Goal: Transaction & Acquisition: Book appointment/travel/reservation

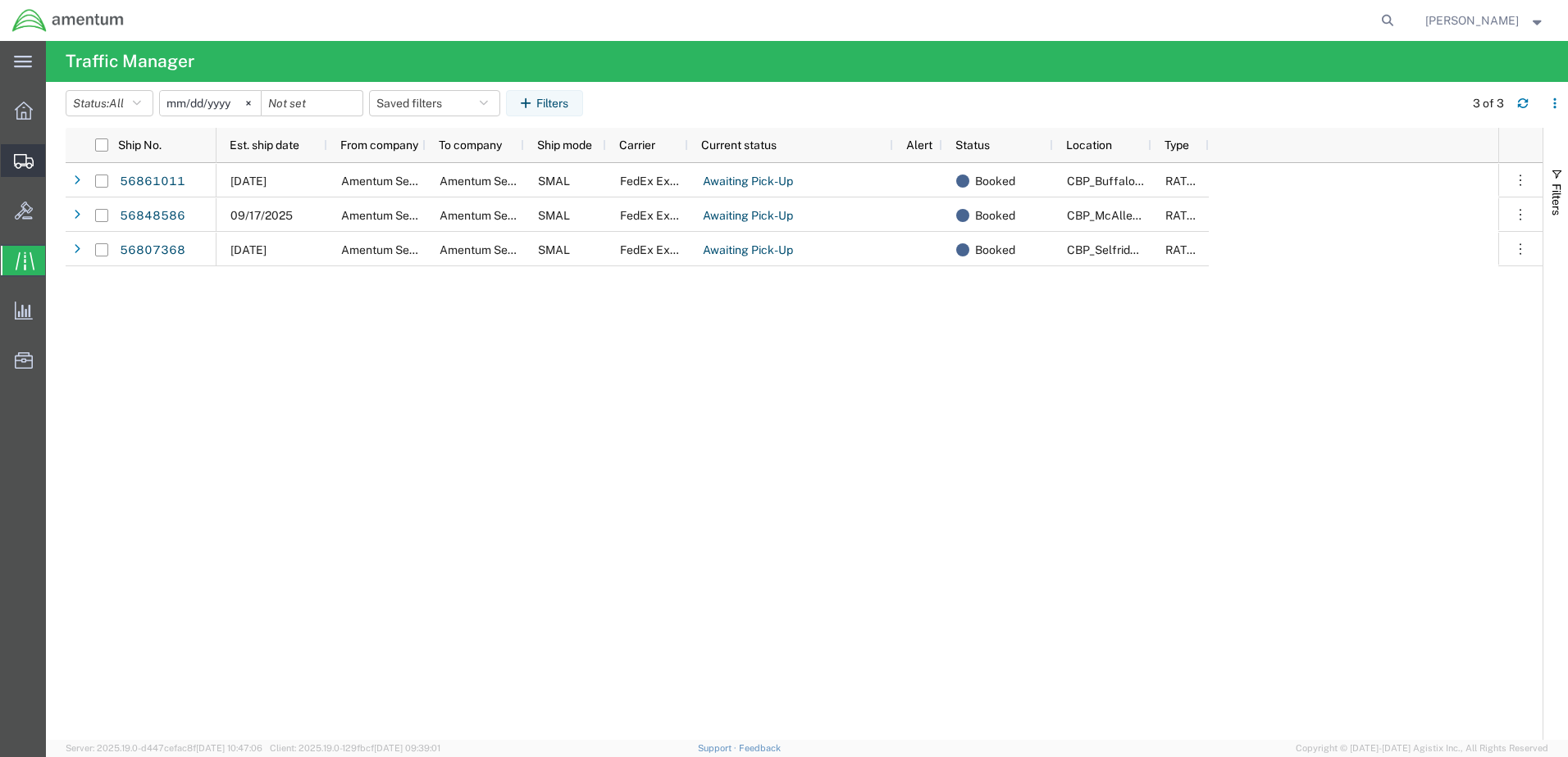
click at [0, 0] on span "Create Shipment" at bounding box center [0, 0] width 0 height 0
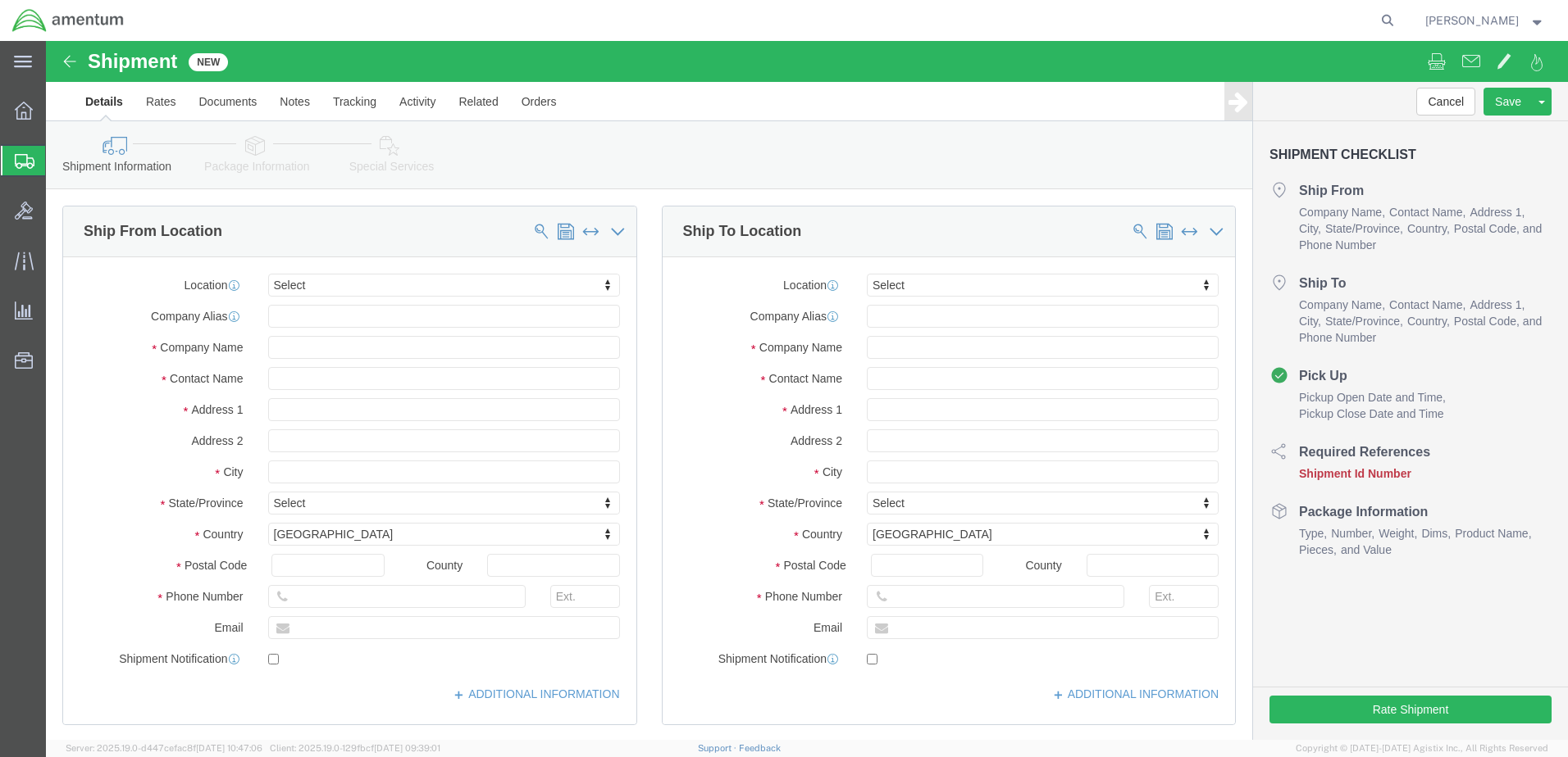
select select
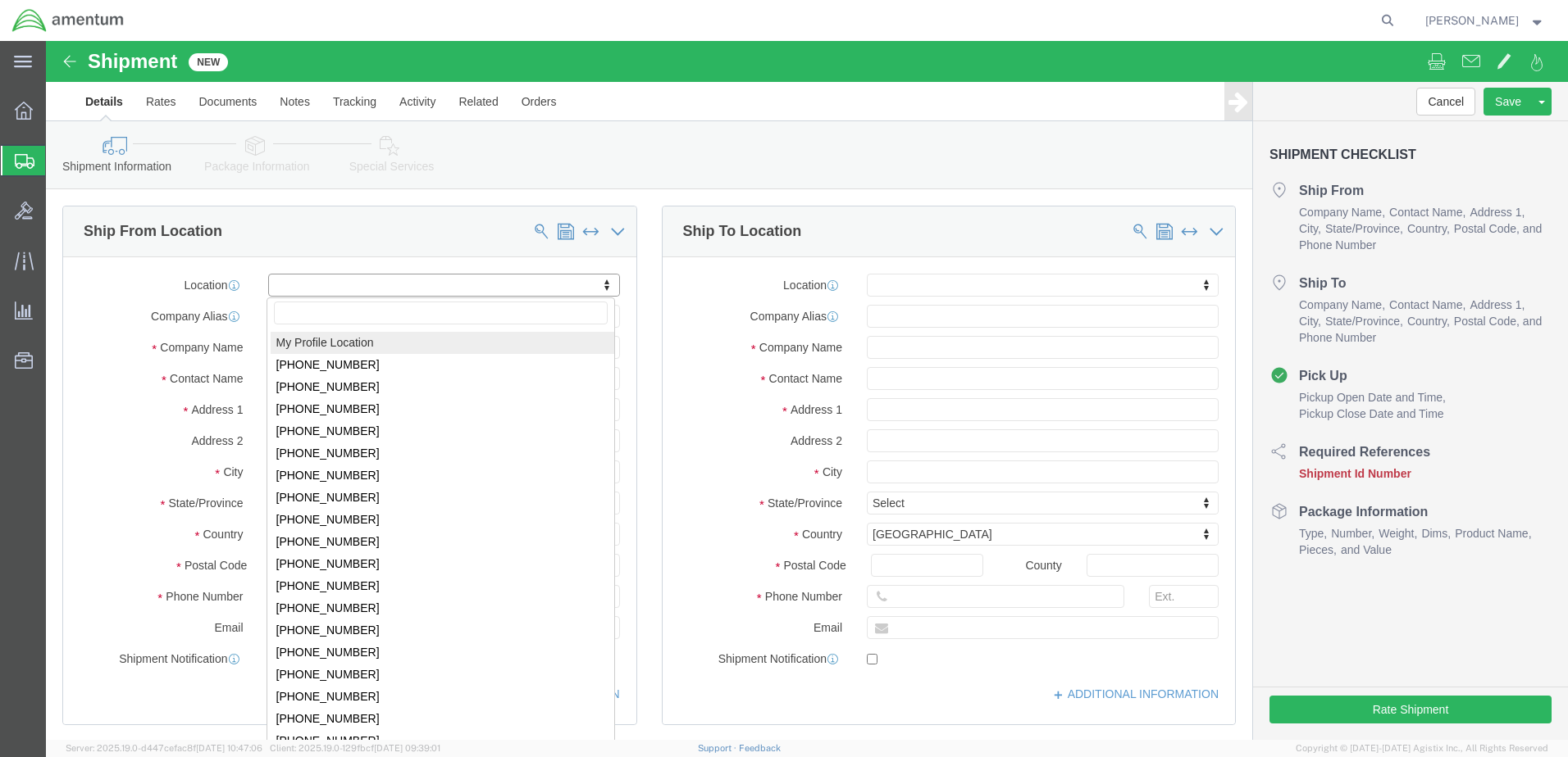
select select "MYPROFILE"
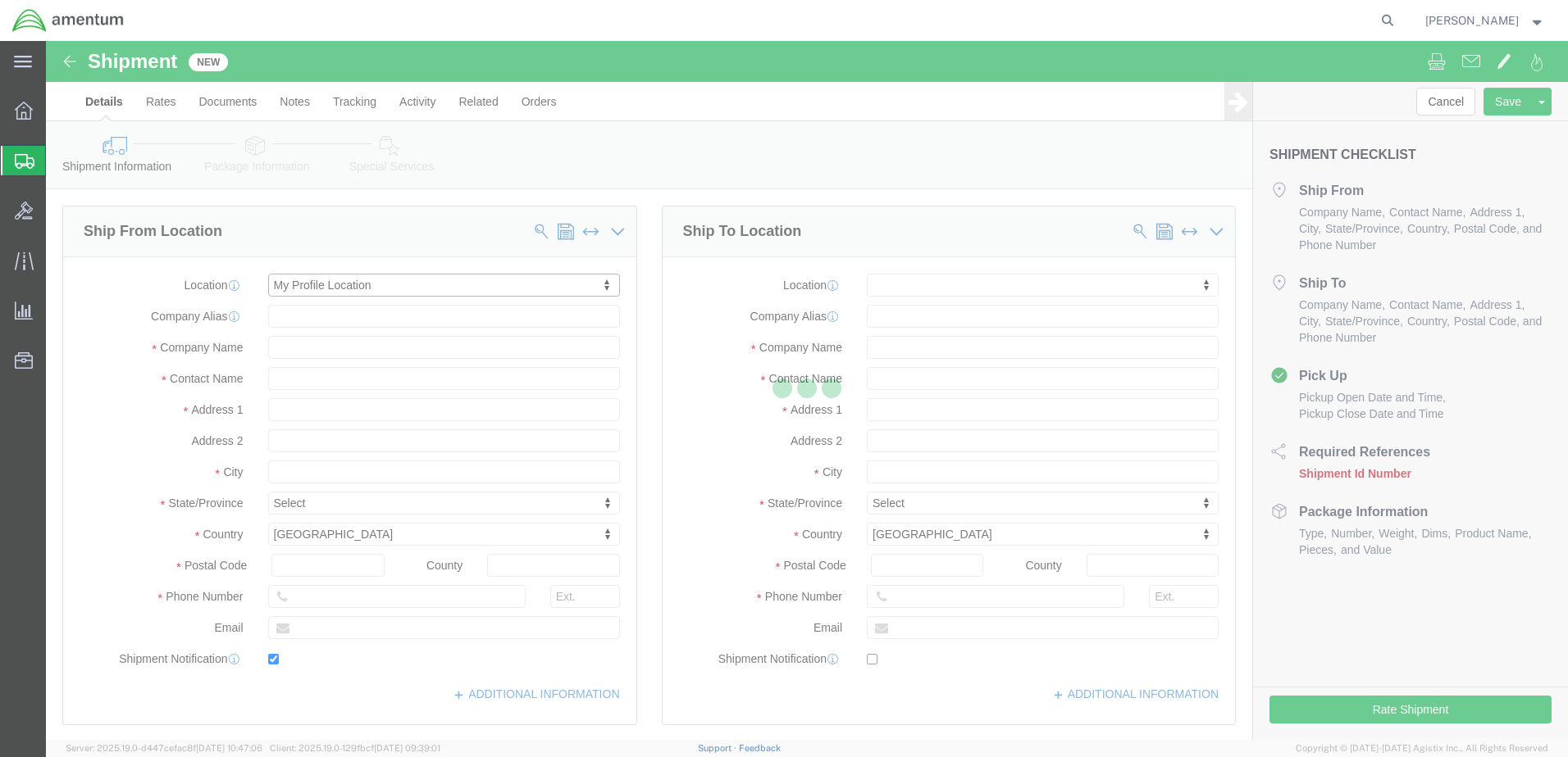
type input "[STREET_ADDRESS]"
type input "Bldg. 629, [GEOGRAPHIC_DATA]"
type input "58205"
type input "[PHONE_NUMBER]"
type input "[PERSON_NAME][EMAIL_ADDRESS][PERSON_NAME][DOMAIN_NAME]"
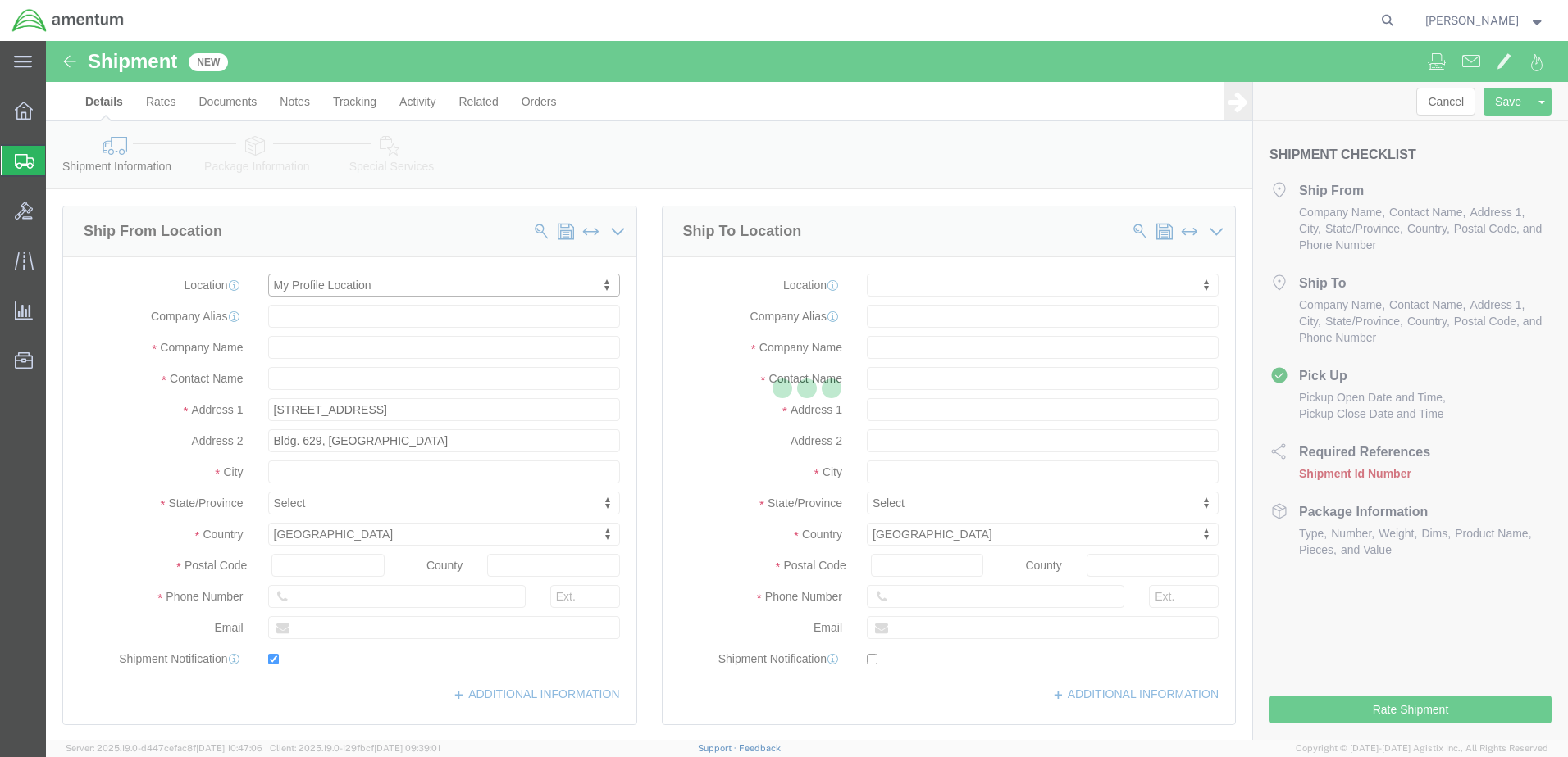
checkbox input "true"
type input "Amentum Services, Inc."
type input "[PERSON_NAME]"
type input "[GEOGRAPHIC_DATA]"
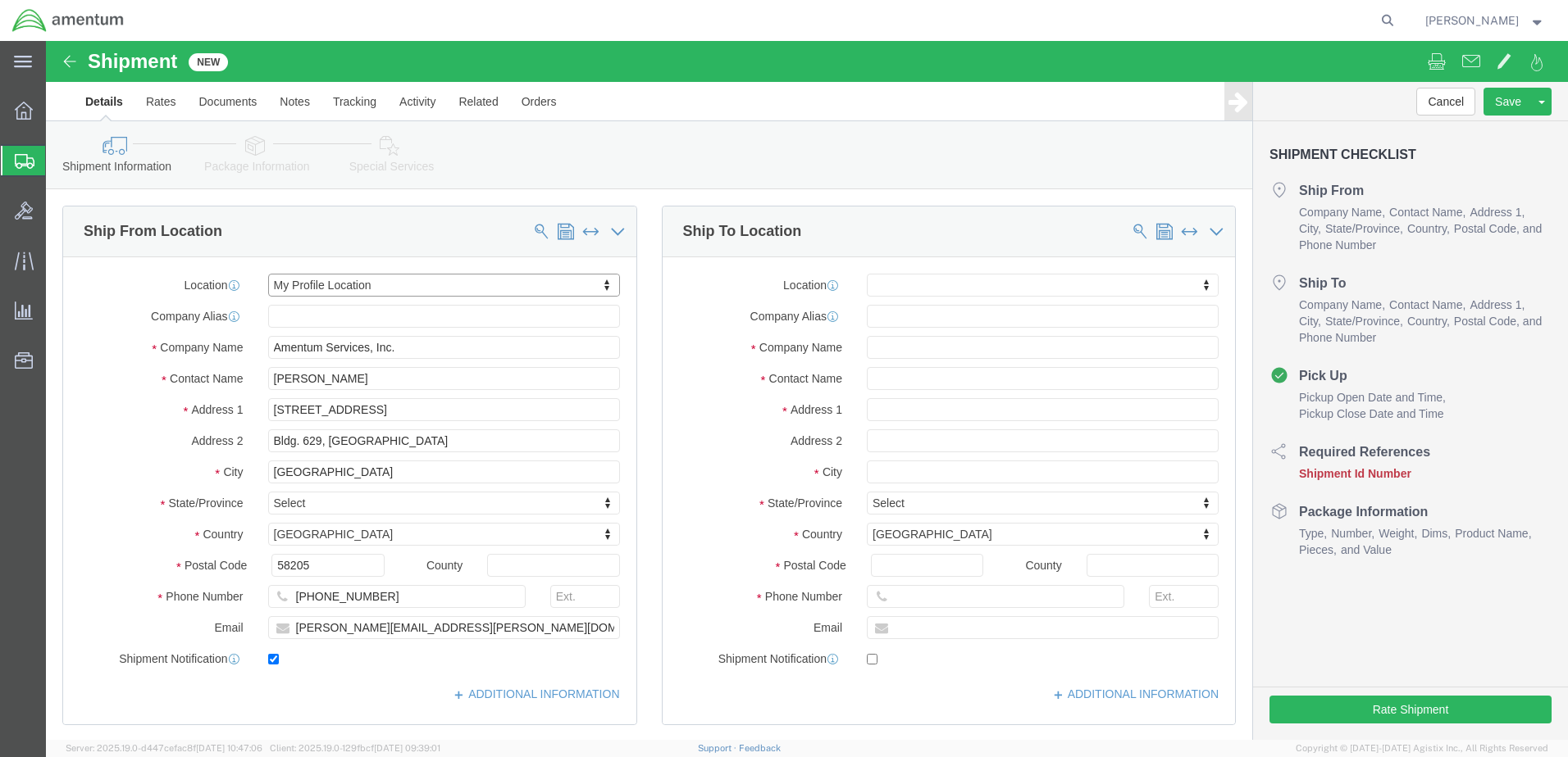
select select "ND"
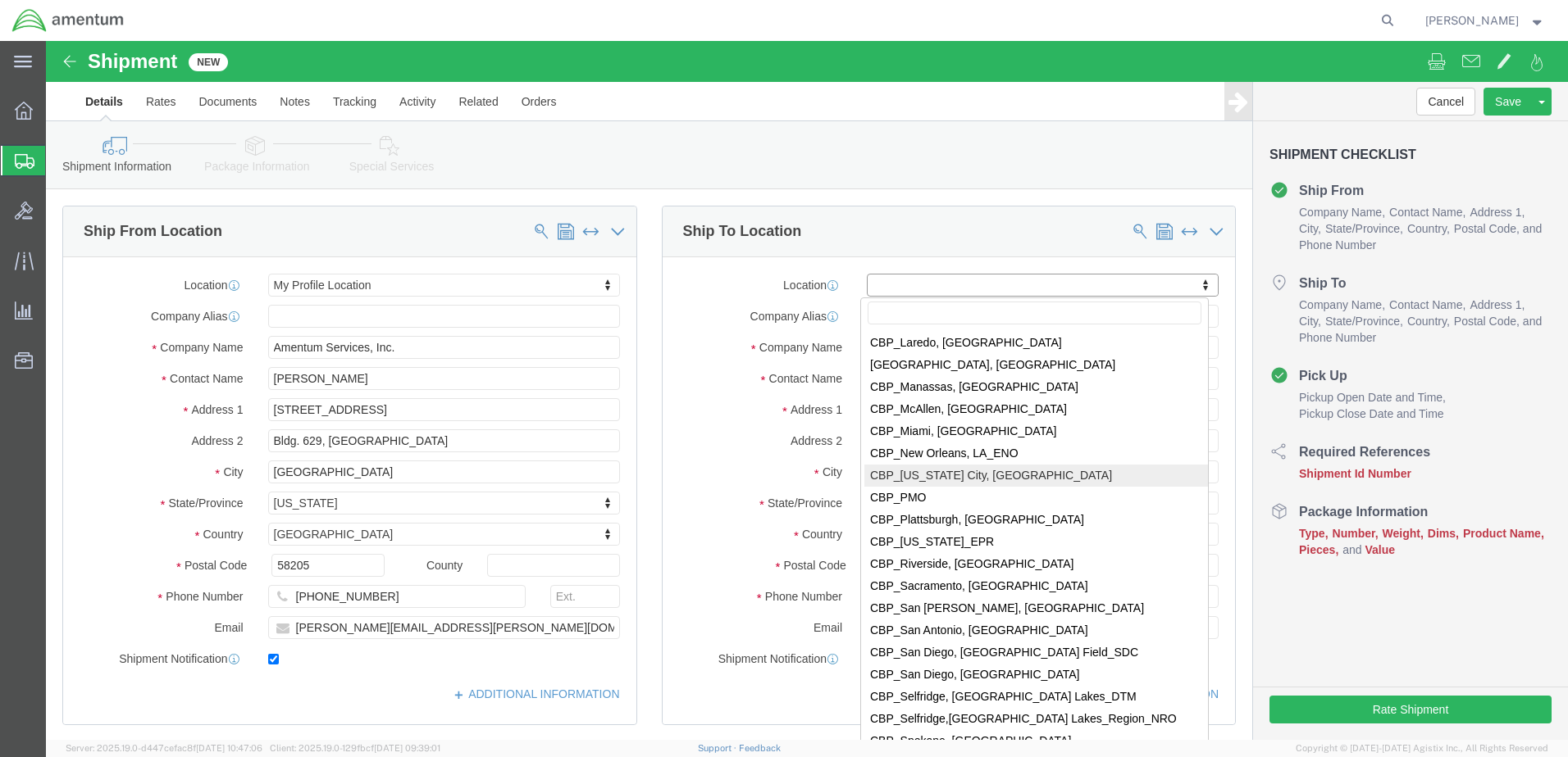
scroll to position [3511, 0]
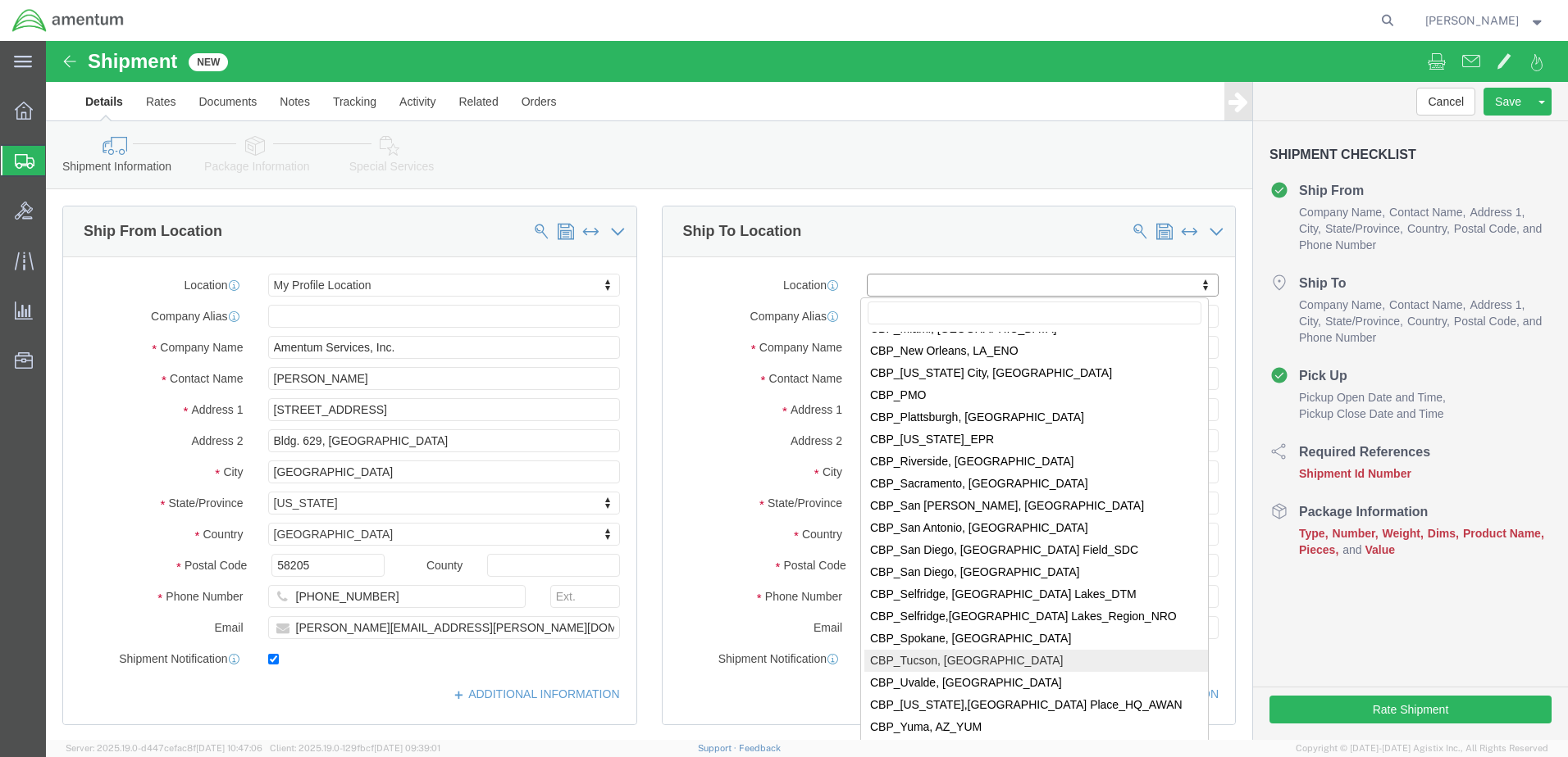
select select "49949"
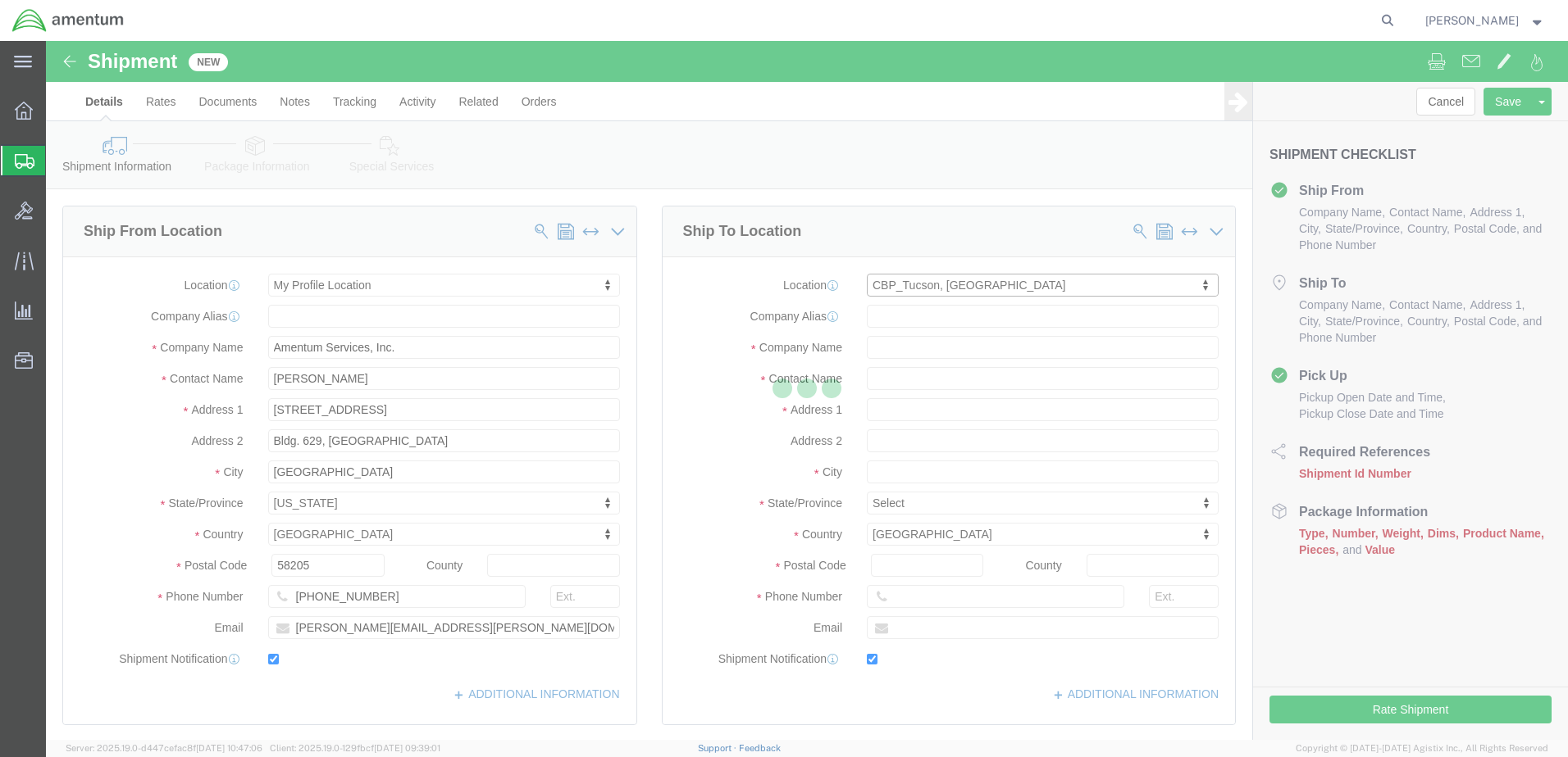
type input "[STREET_ADDRESS]"
type input "[PERSON_NAME] [GEOGRAPHIC_DATA]"
type input "85707"
type input "[PHONE_NUMBER]"
type input "[PERSON_NAME][EMAIL_ADDRESS][PERSON_NAME][DOMAIN_NAME]"
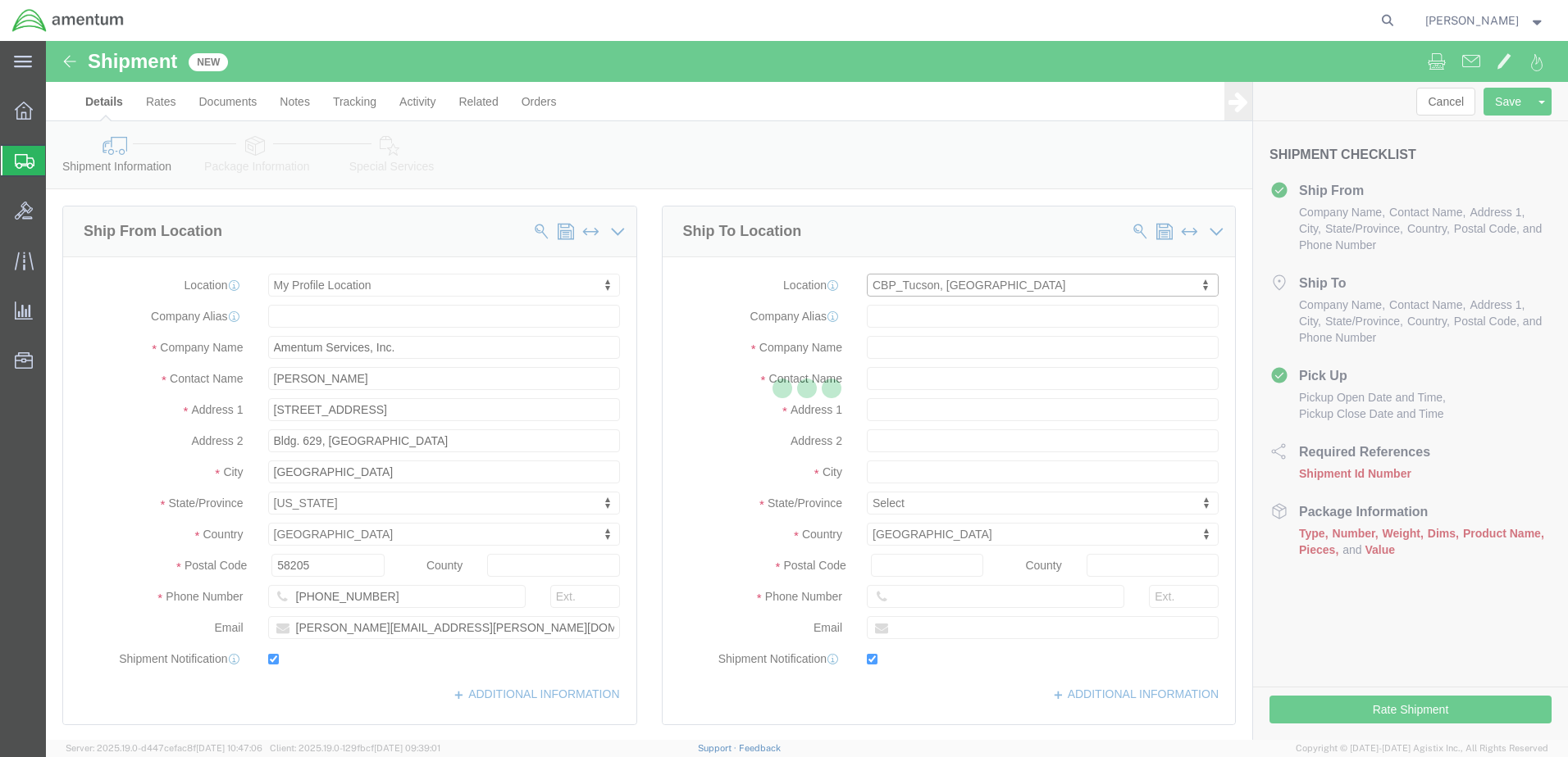
checkbox input "true"
type input "Amentum Services, Inc"
type input "[PERSON_NAME]"
type input "DM AFB"
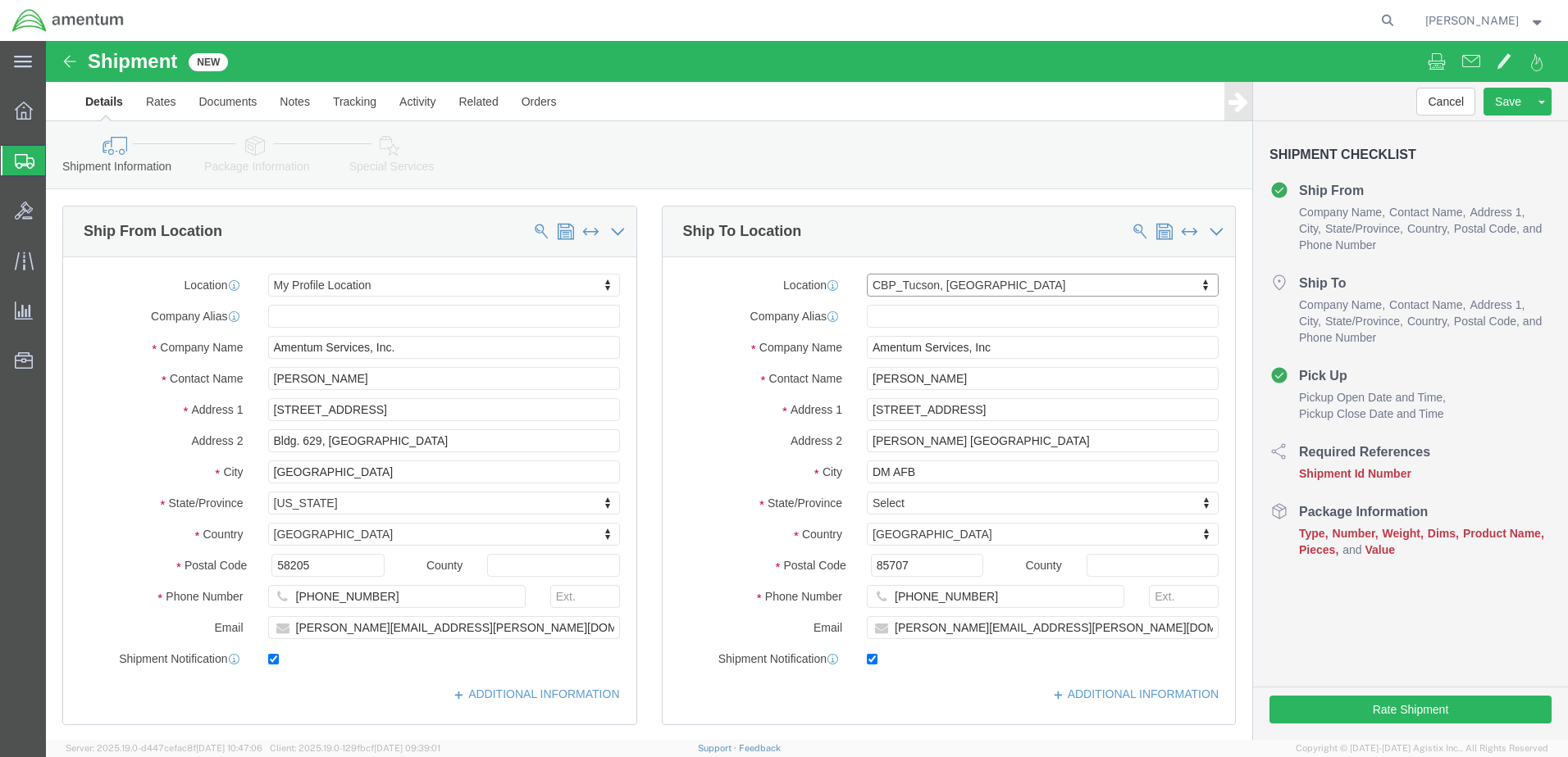
select select "AZ"
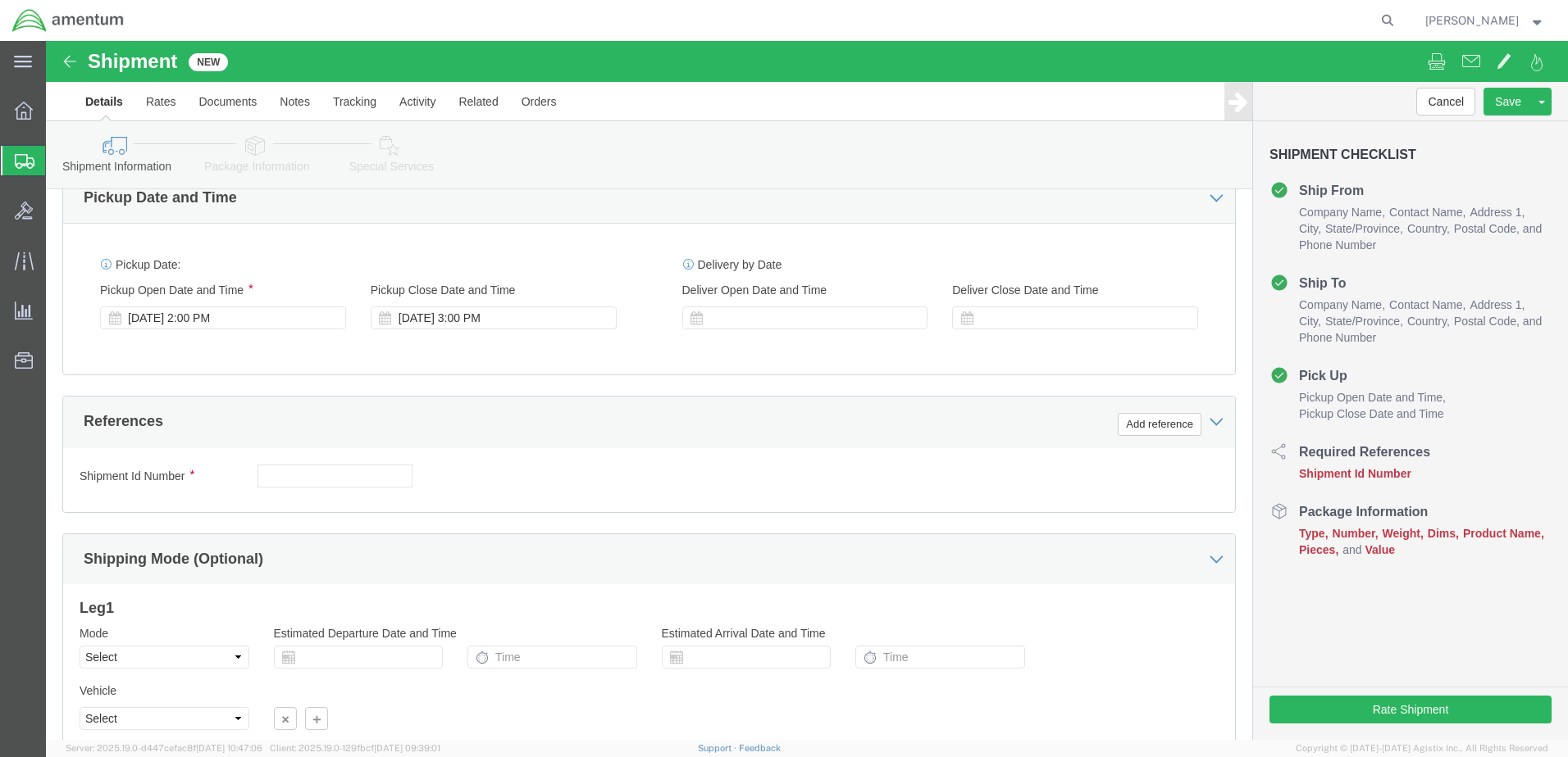
scroll to position [708, 0]
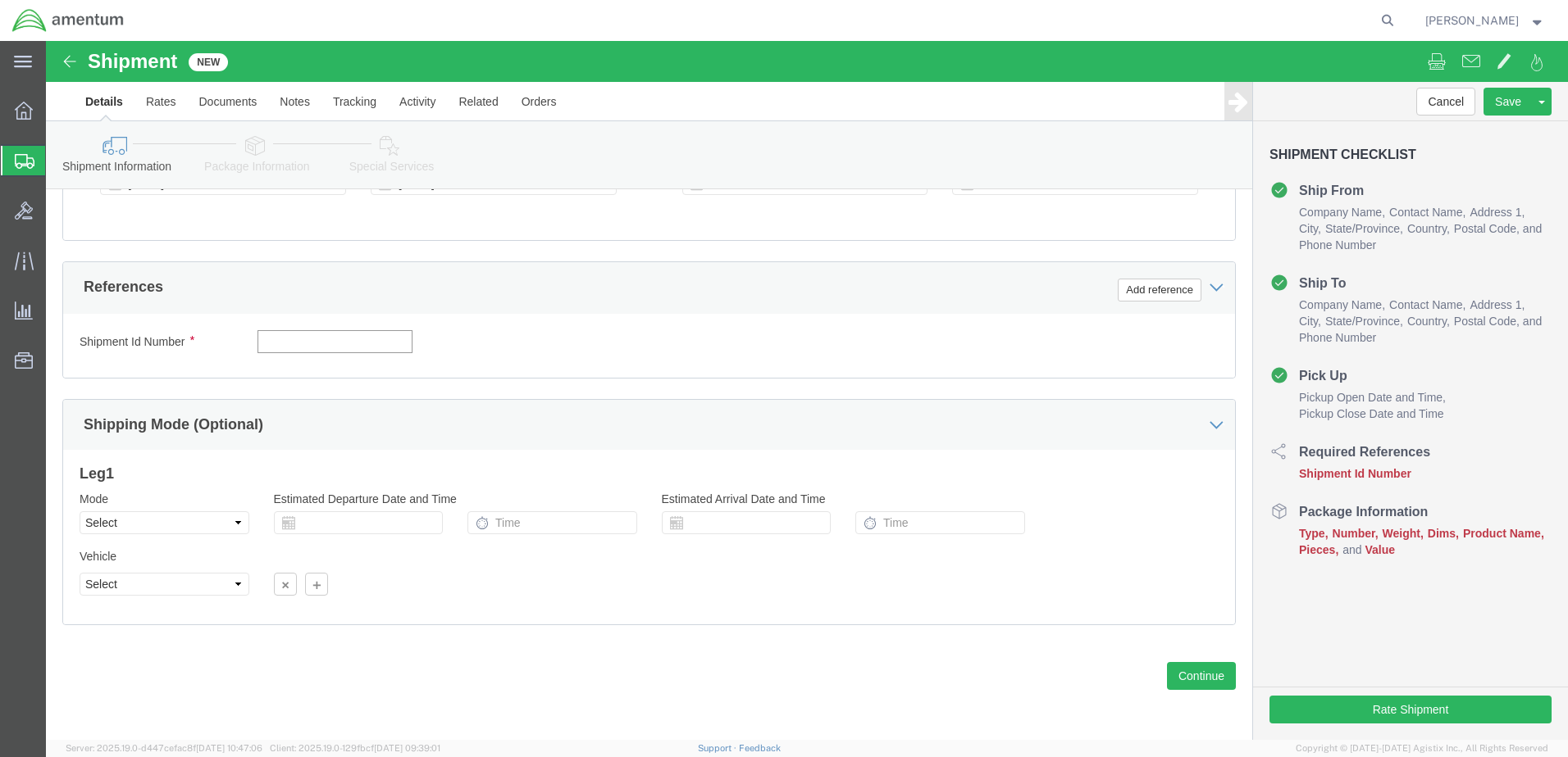
click input "text"
type input "[PERSON_NAME] TOOLS"
click button "Continue"
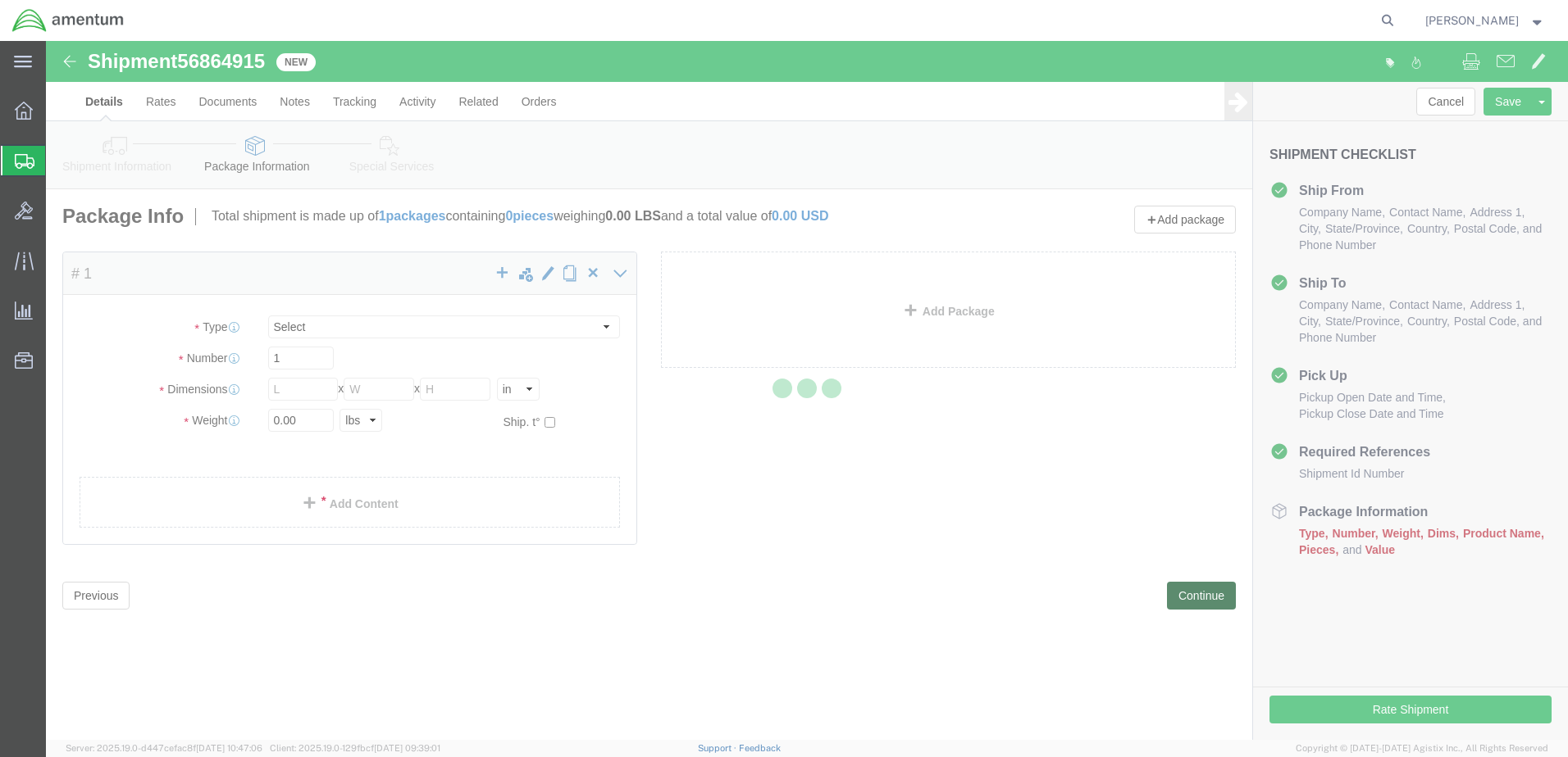
select select "CBOX"
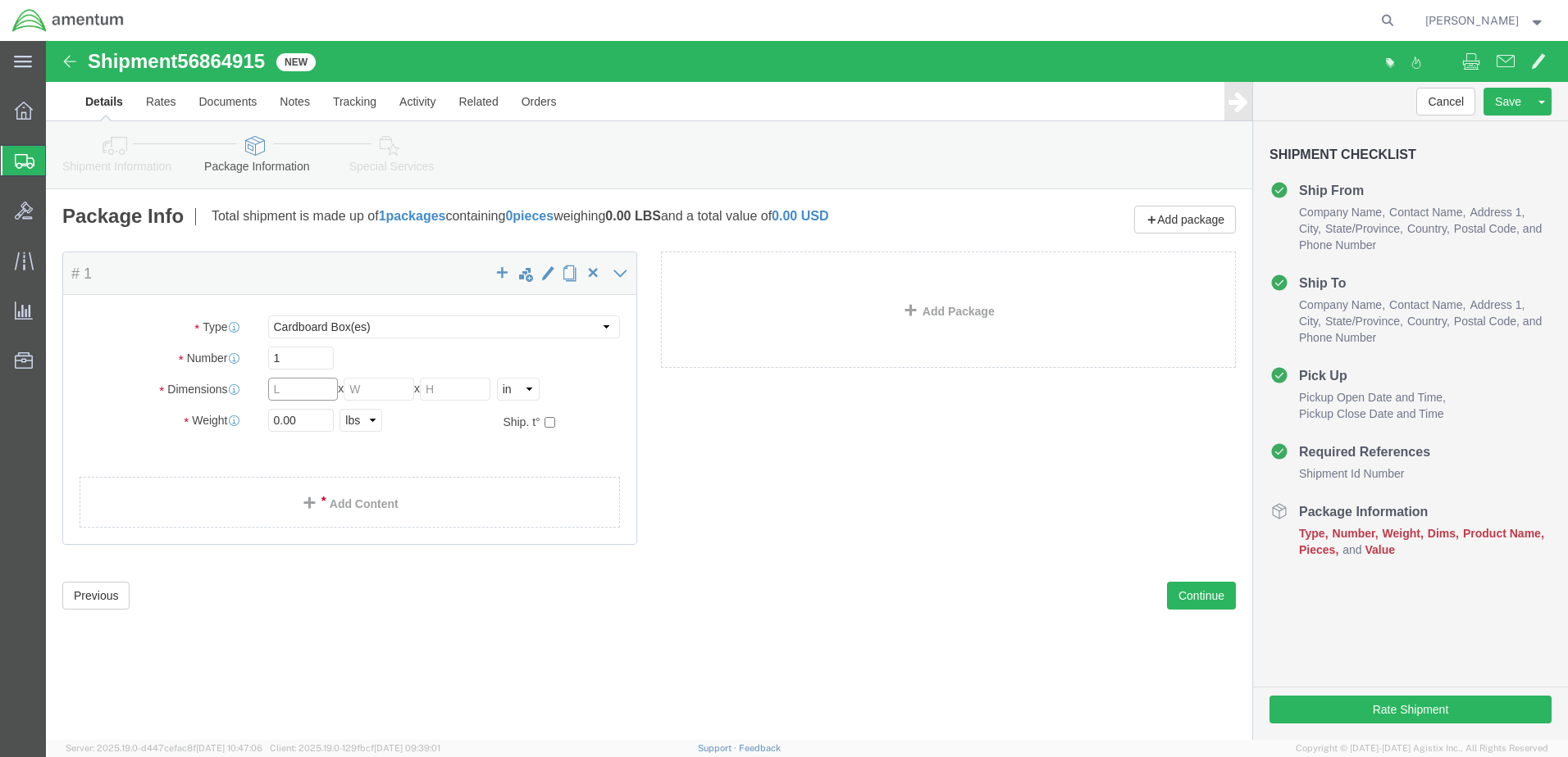
click input "text"
type input "28"
click input "text"
type input "18"
click div "Package Content # 1 x Package Type Select BCK Boxes Bale(s) Basket(s) Bolt(s) B…"
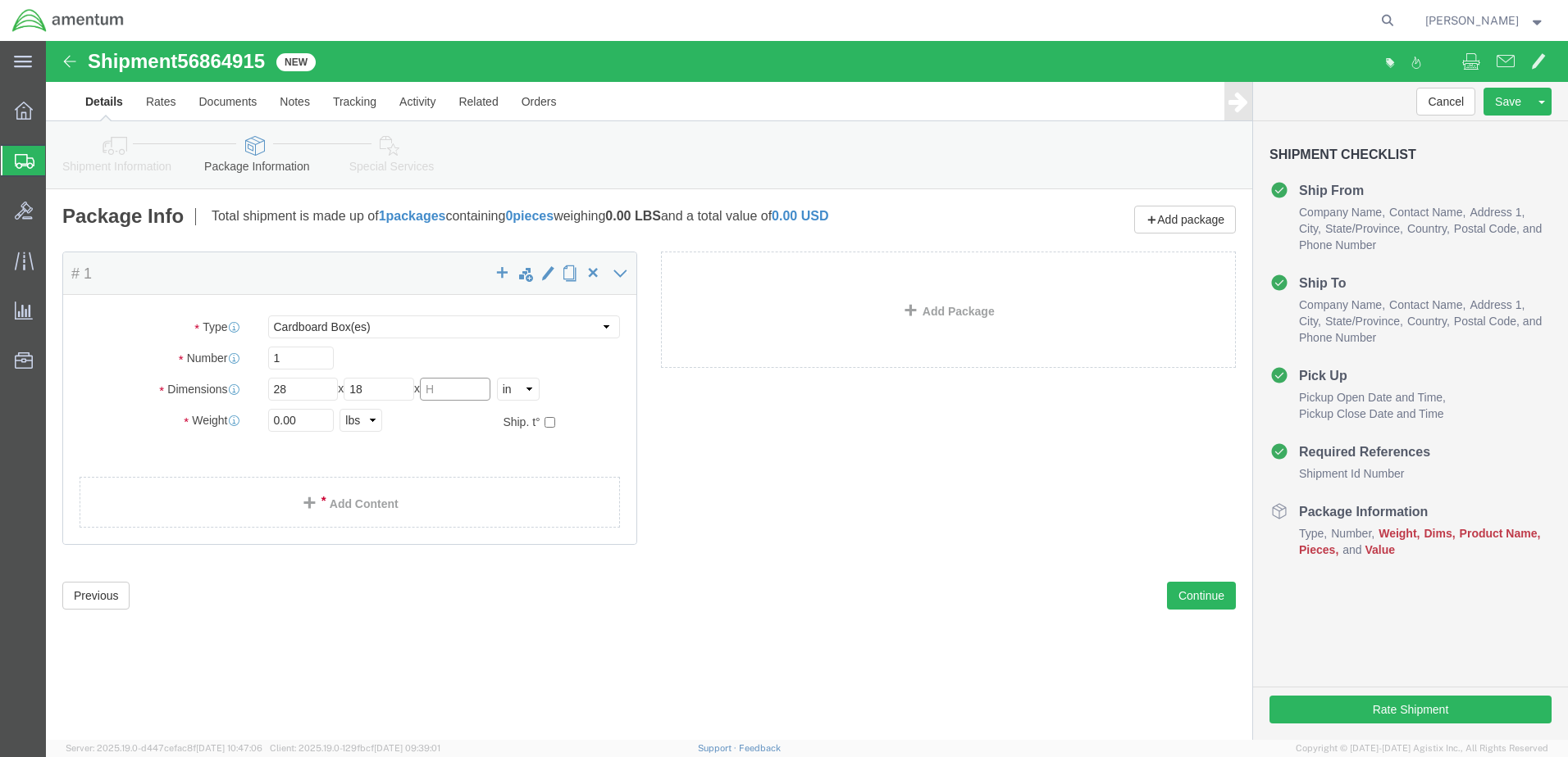
click input "text"
type input "16"
drag, startPoint x: 256, startPoint y: 379, endPoint x: 216, endPoint y: 386, distance: 40.6
click div "0.00 Select kgs lbs"
type input "50"
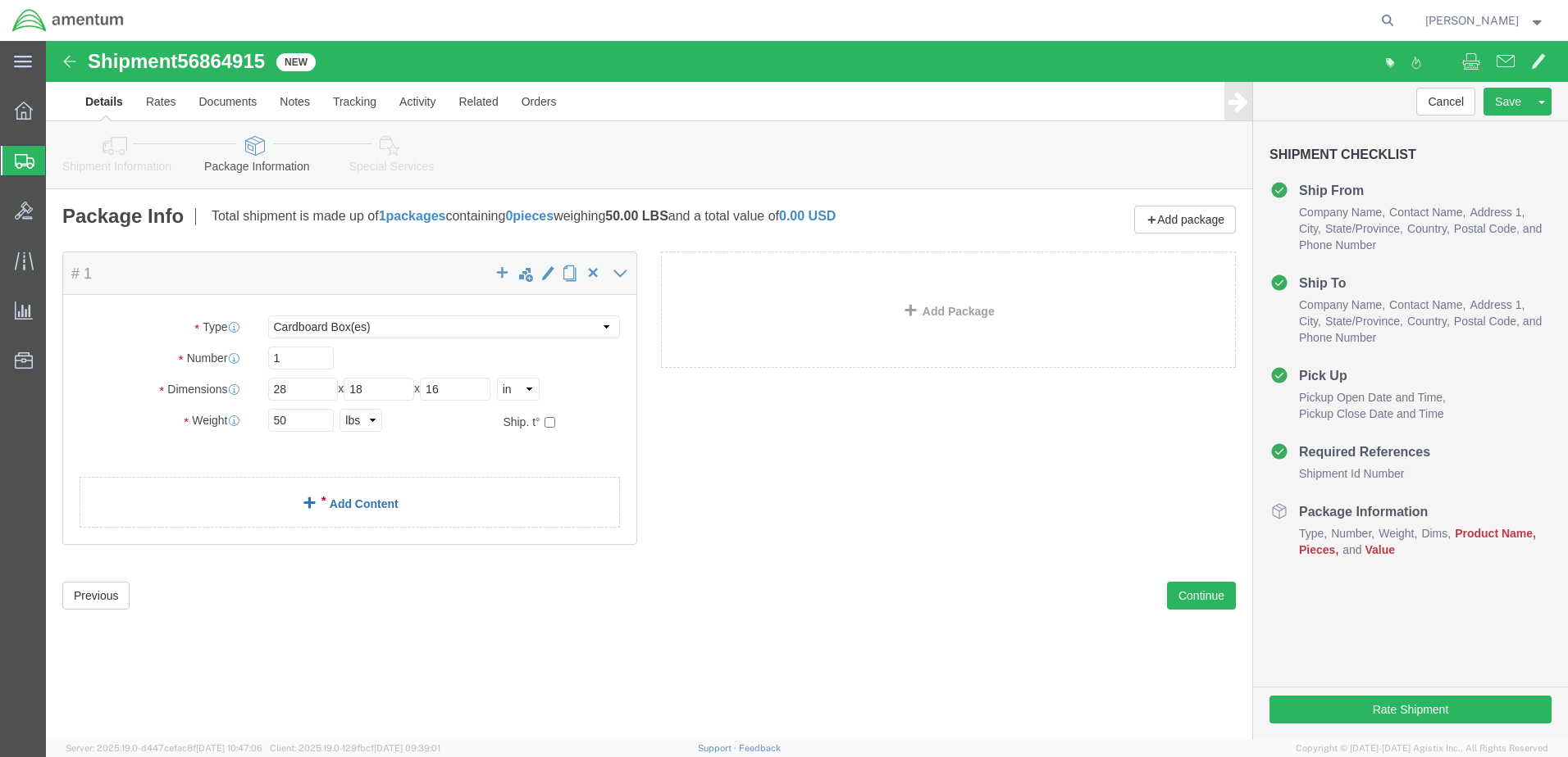
click link "Add Content"
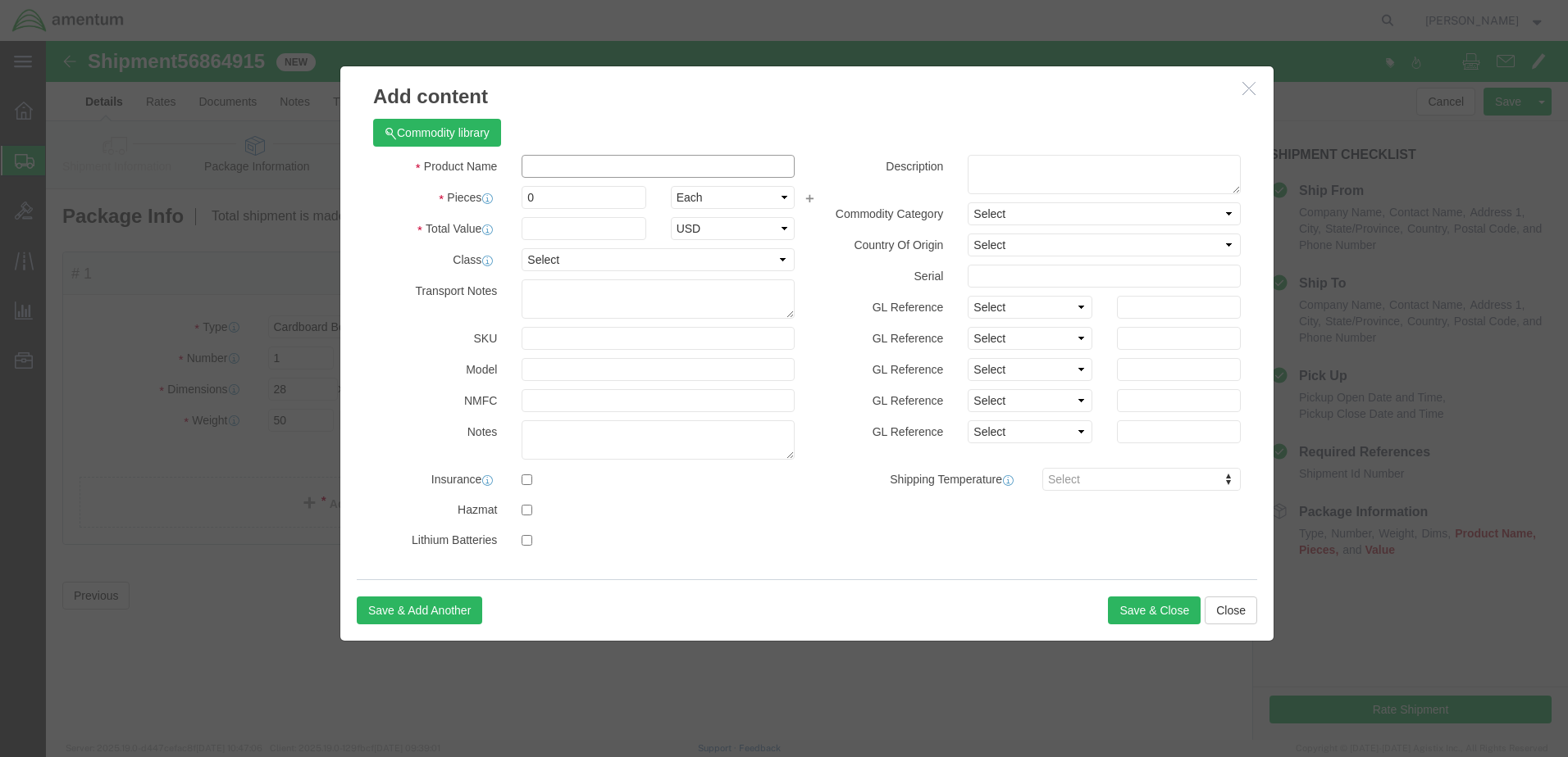
click input "text"
type input "Tools"
type input "1"
type input "2000"
select select "USD"
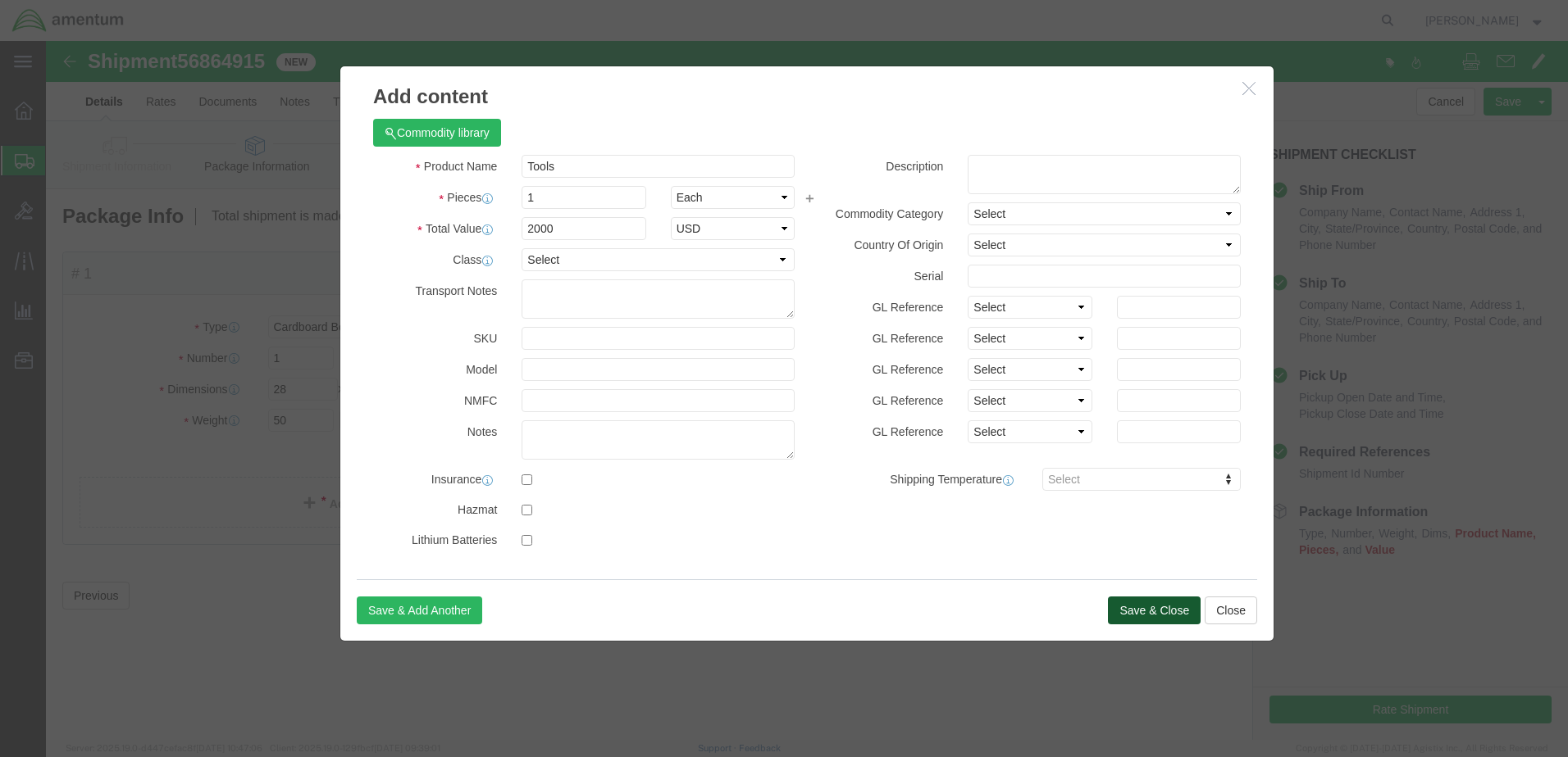
click button "Save & Close"
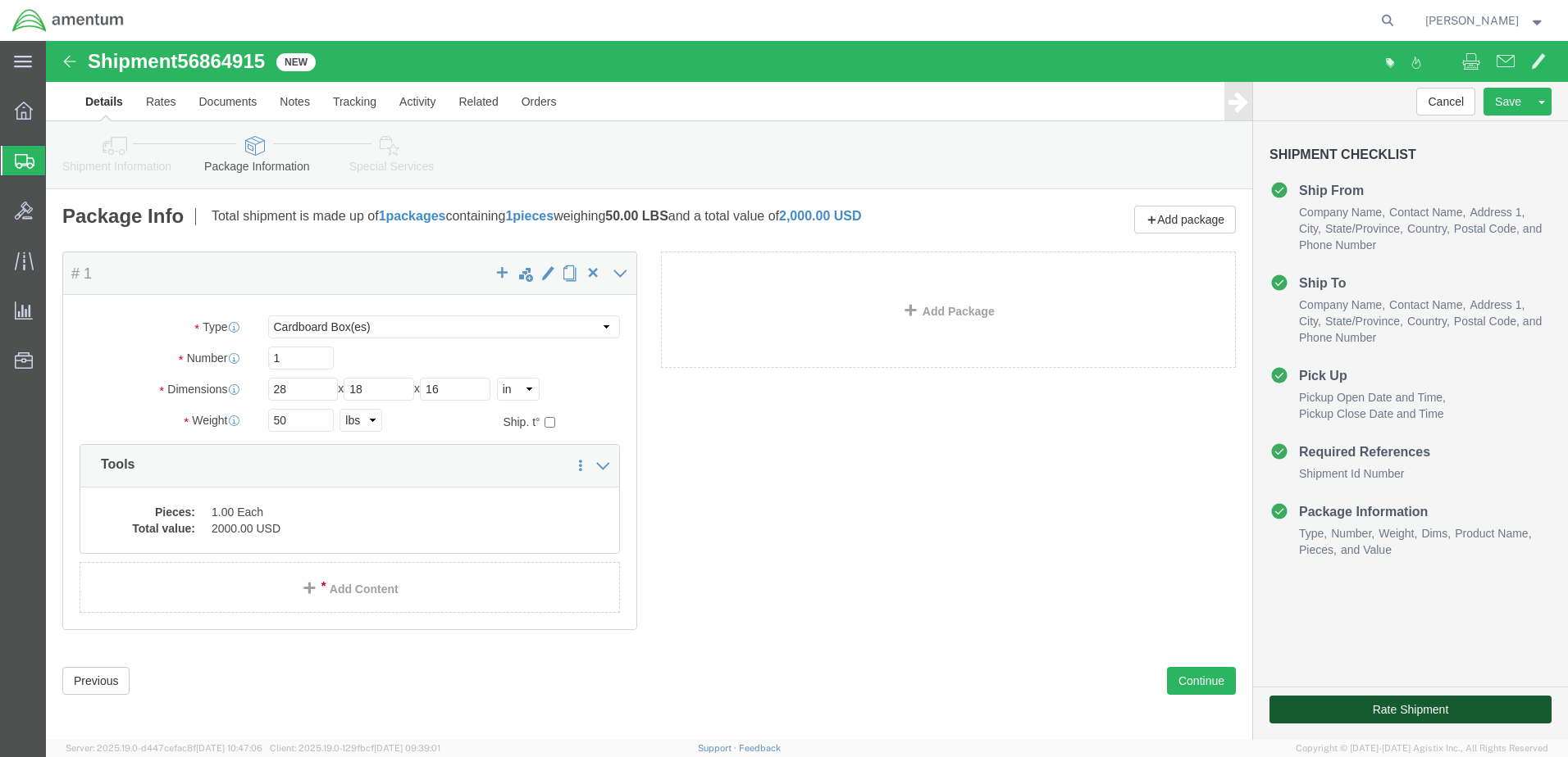
click button "Rate Shipment"
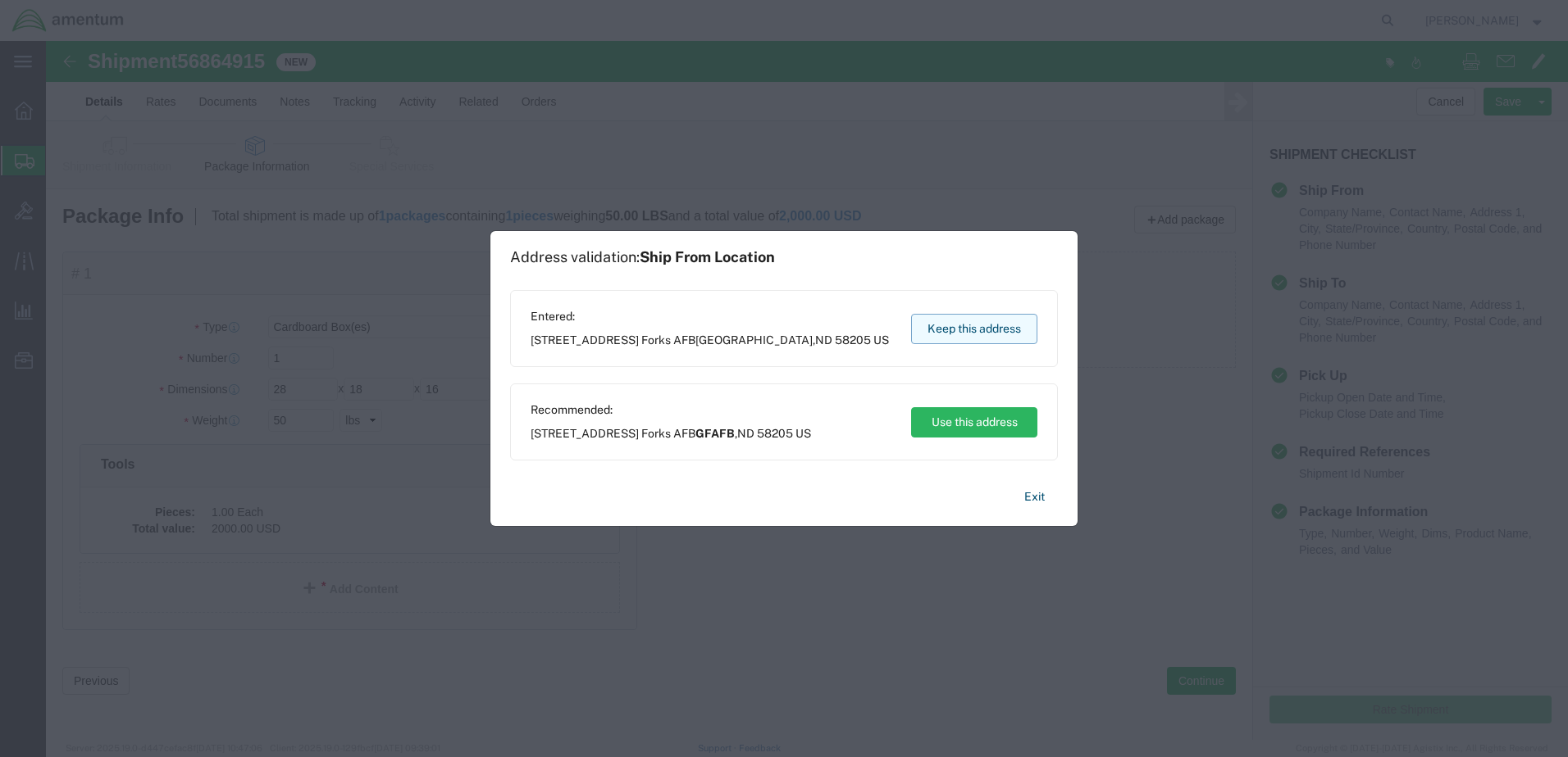
click at [956, 325] on button "Keep this address" at bounding box center [974, 329] width 126 height 31
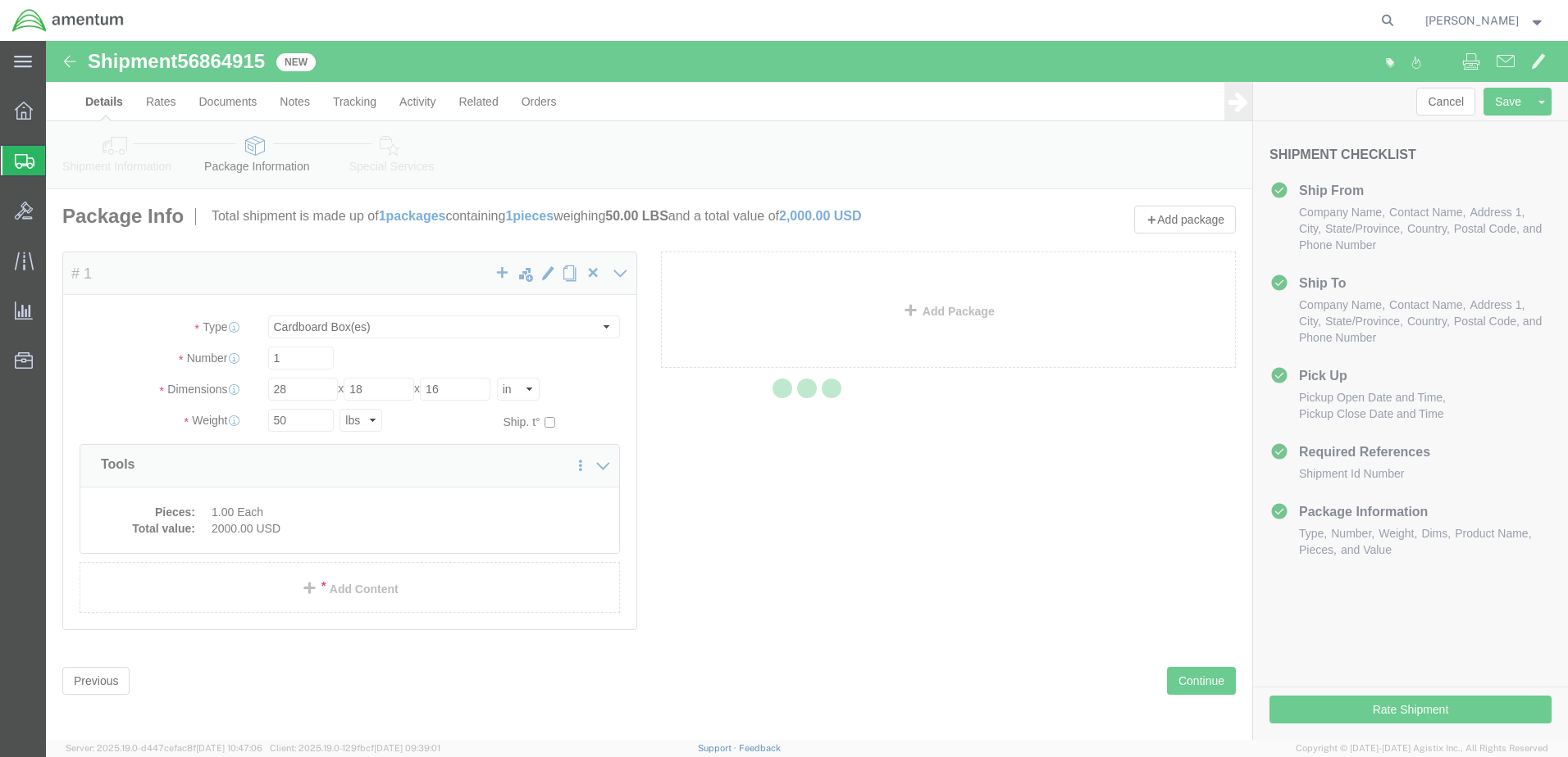
select select "49926"
select select "49949"
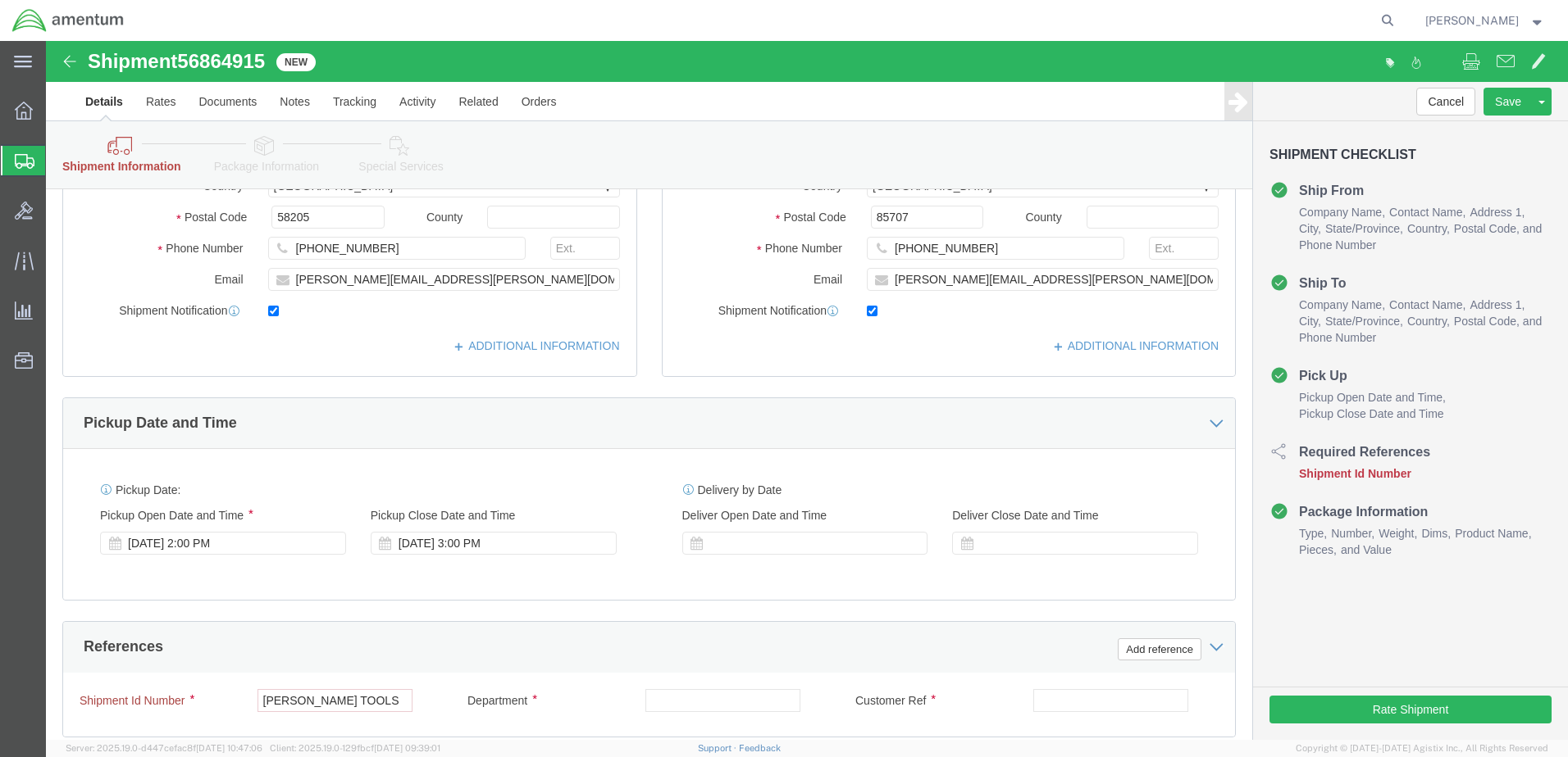
scroll to position [656, 0]
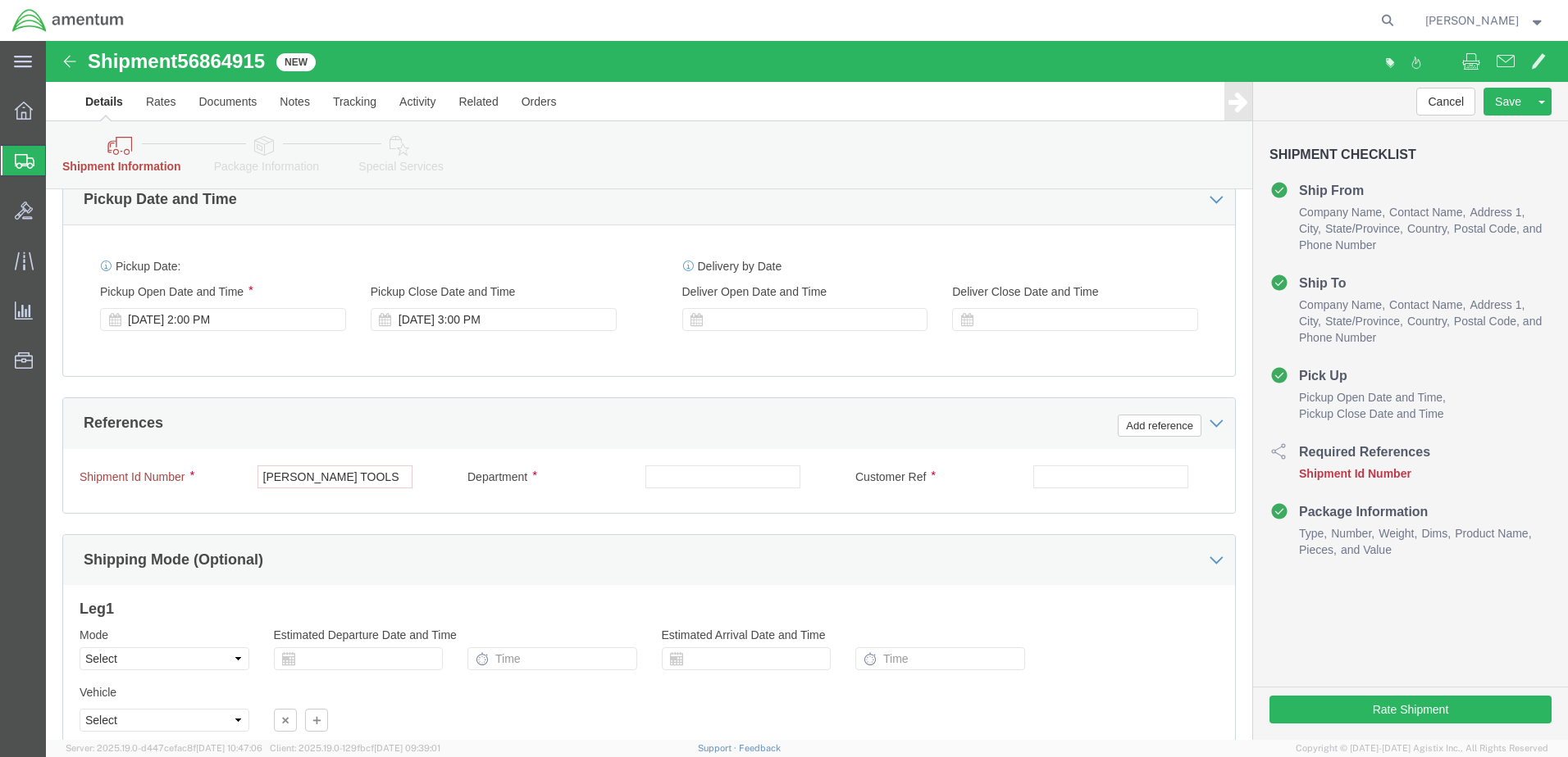
drag, startPoint x: 566, startPoint y: 436, endPoint x: 609, endPoint y: 444, distance: 43.7
click div "Department"
click input "text"
type input "CBP"
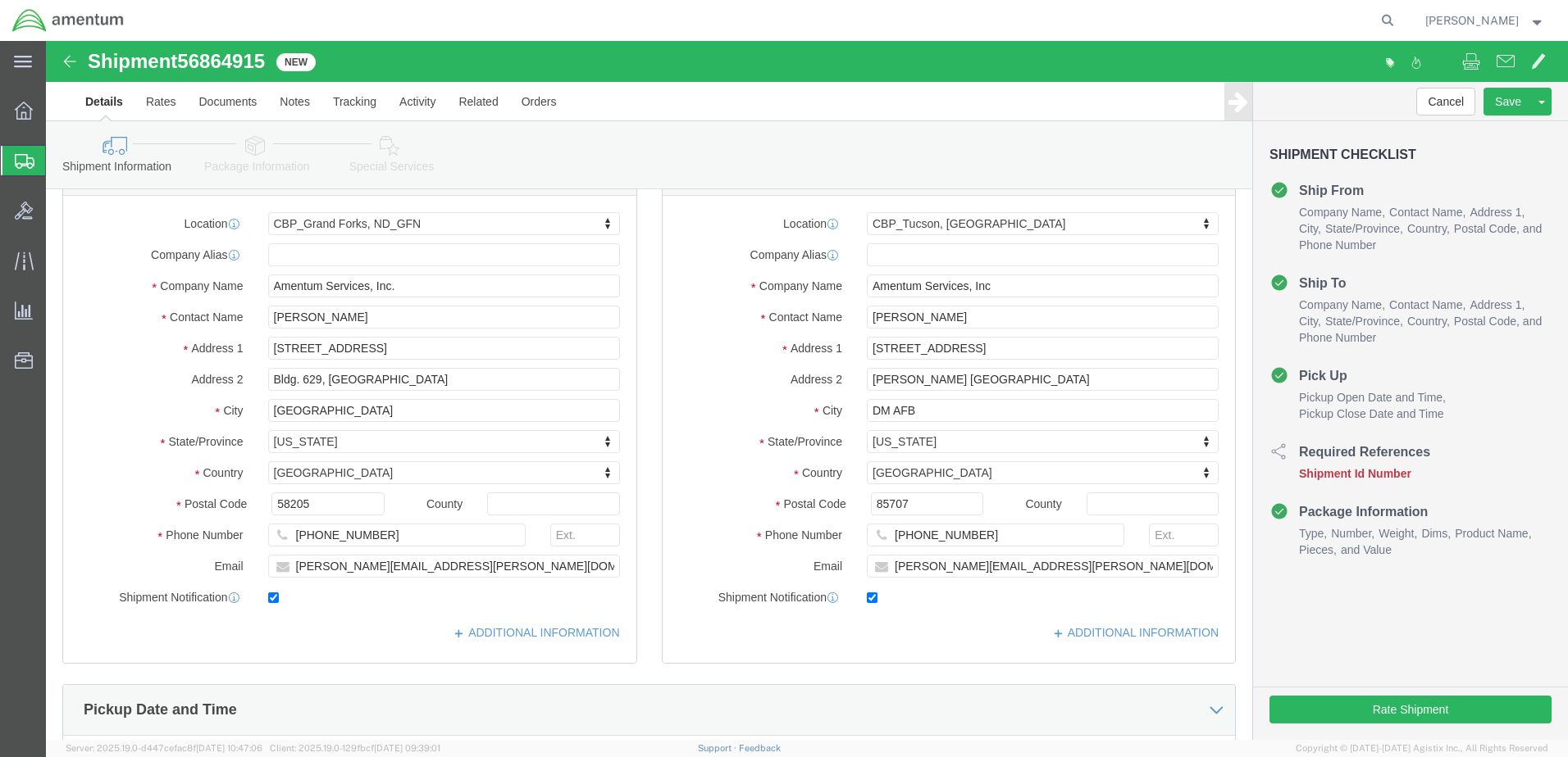
scroll to position [82, 0]
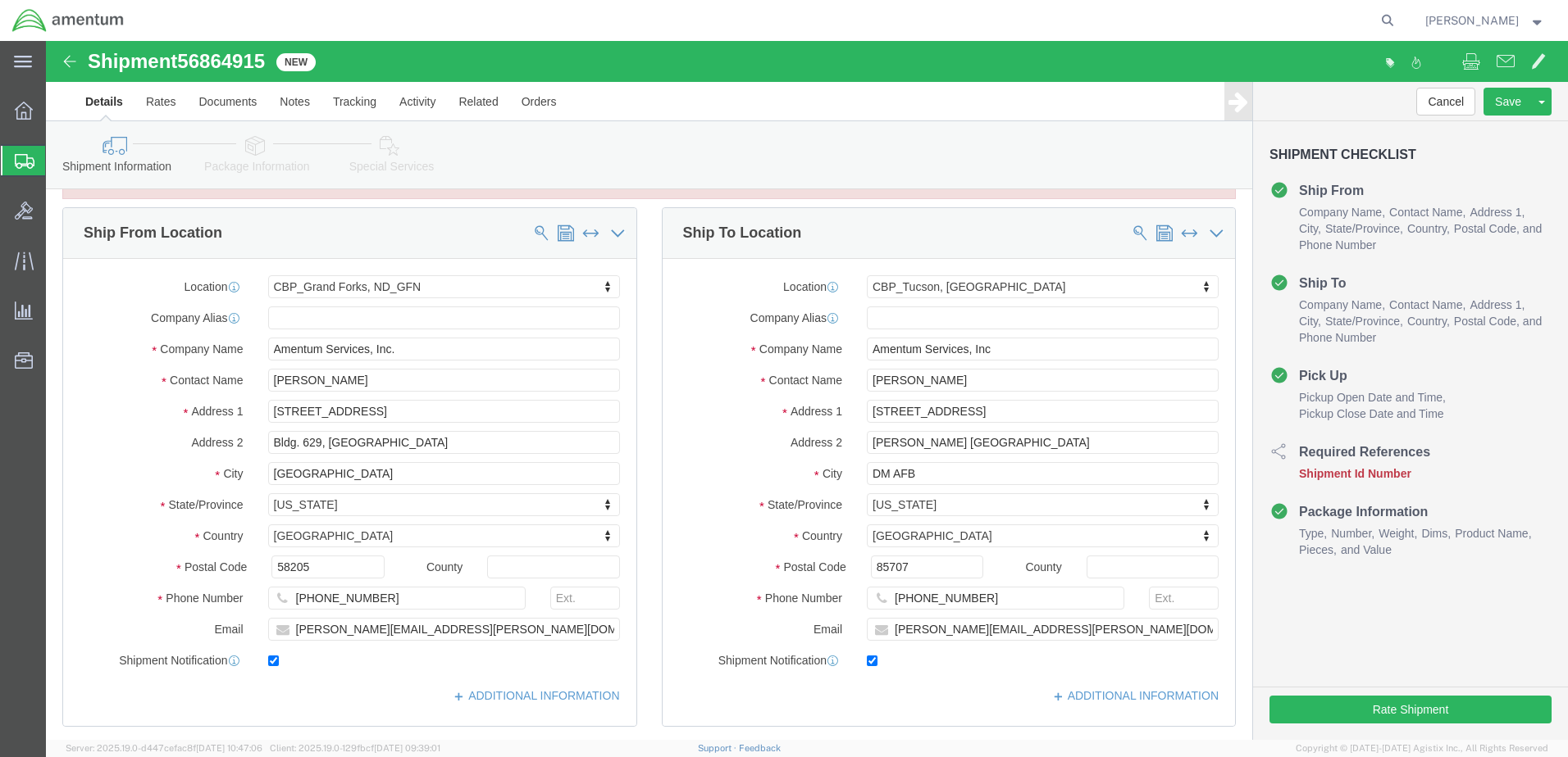
type input "[PERSON_NAME] Tools"
click link "Package Information"
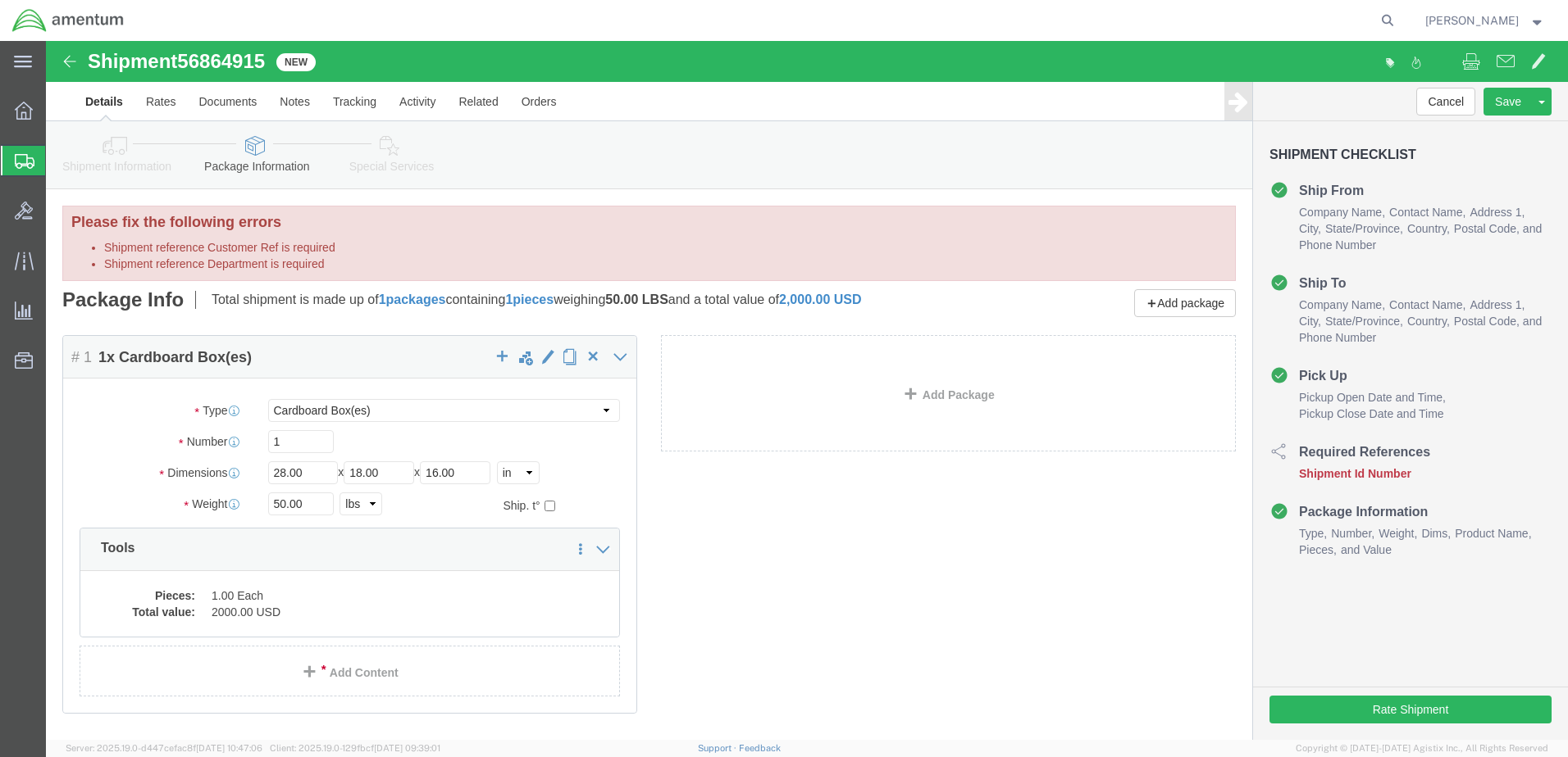
click icon
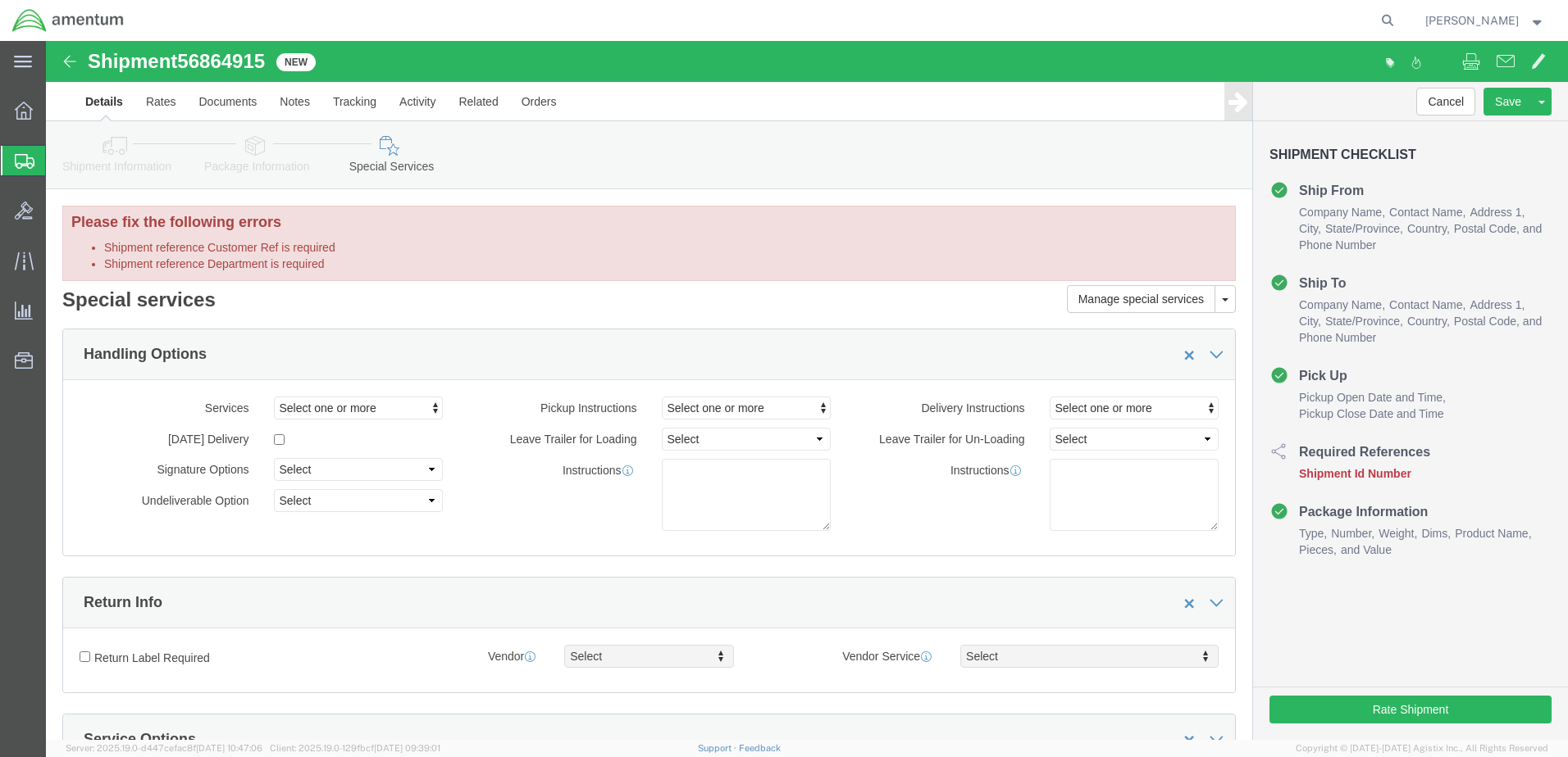
click link "Package Information"
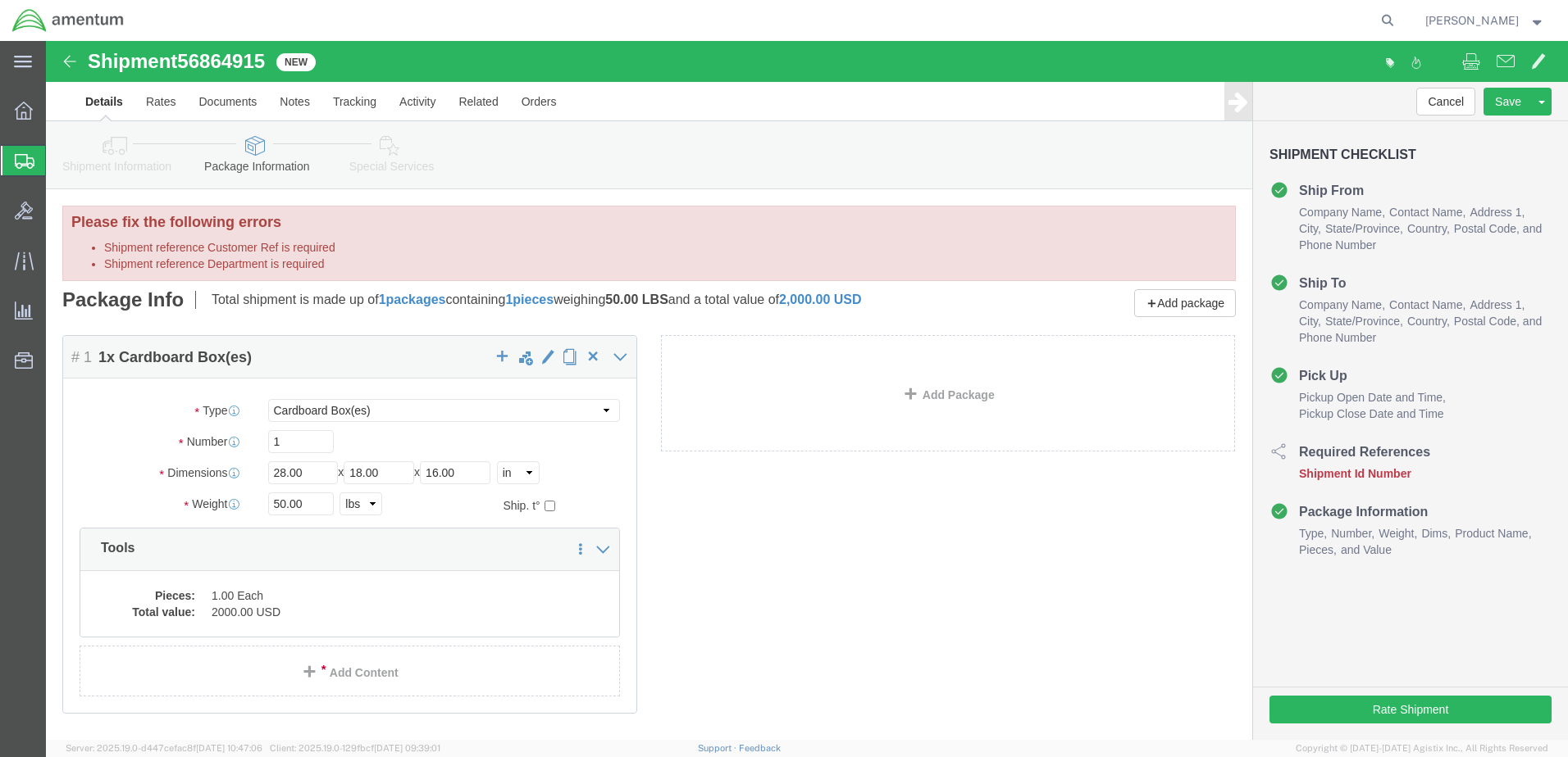
click link "Special Services"
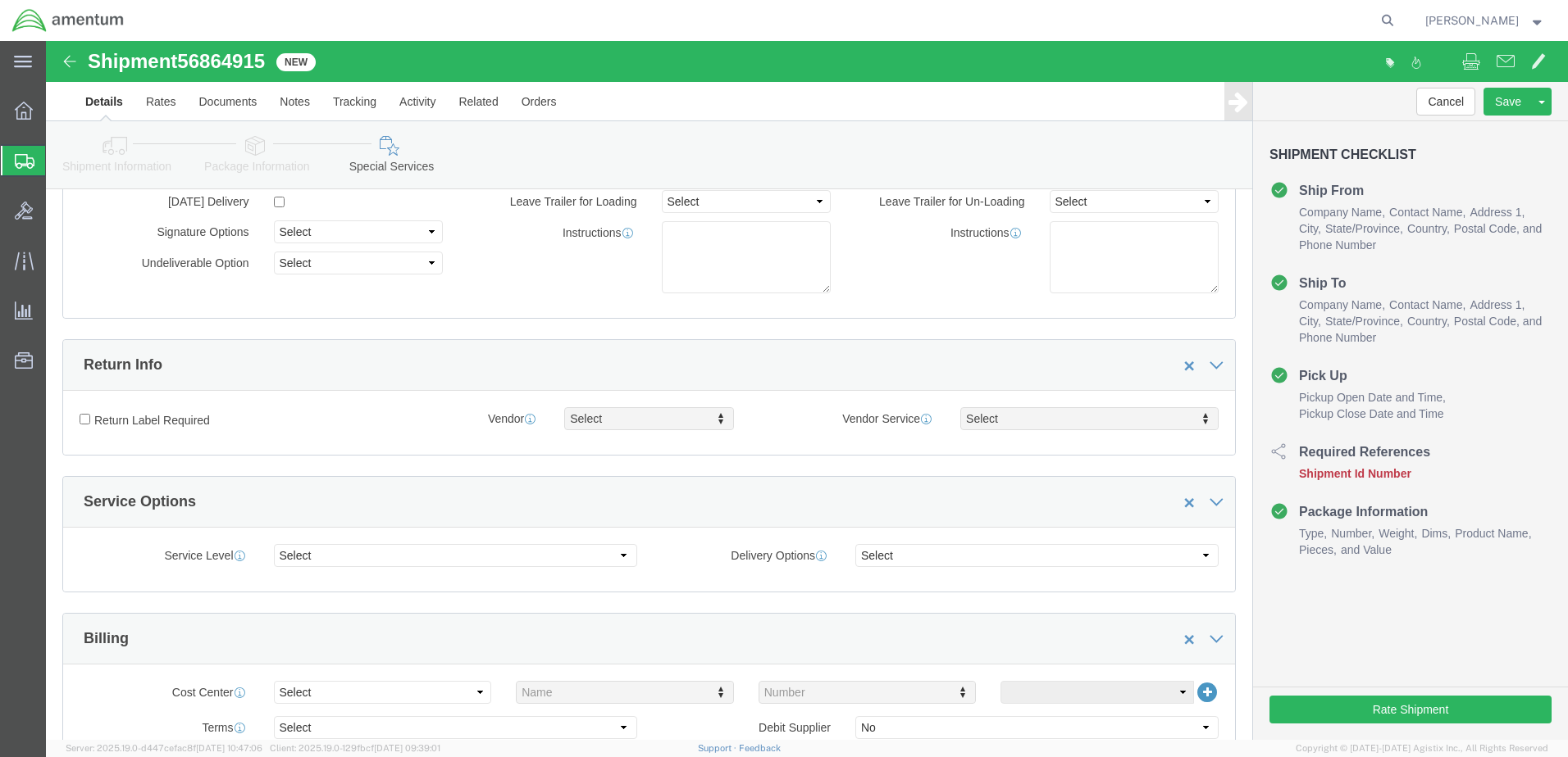
scroll to position [573, 0]
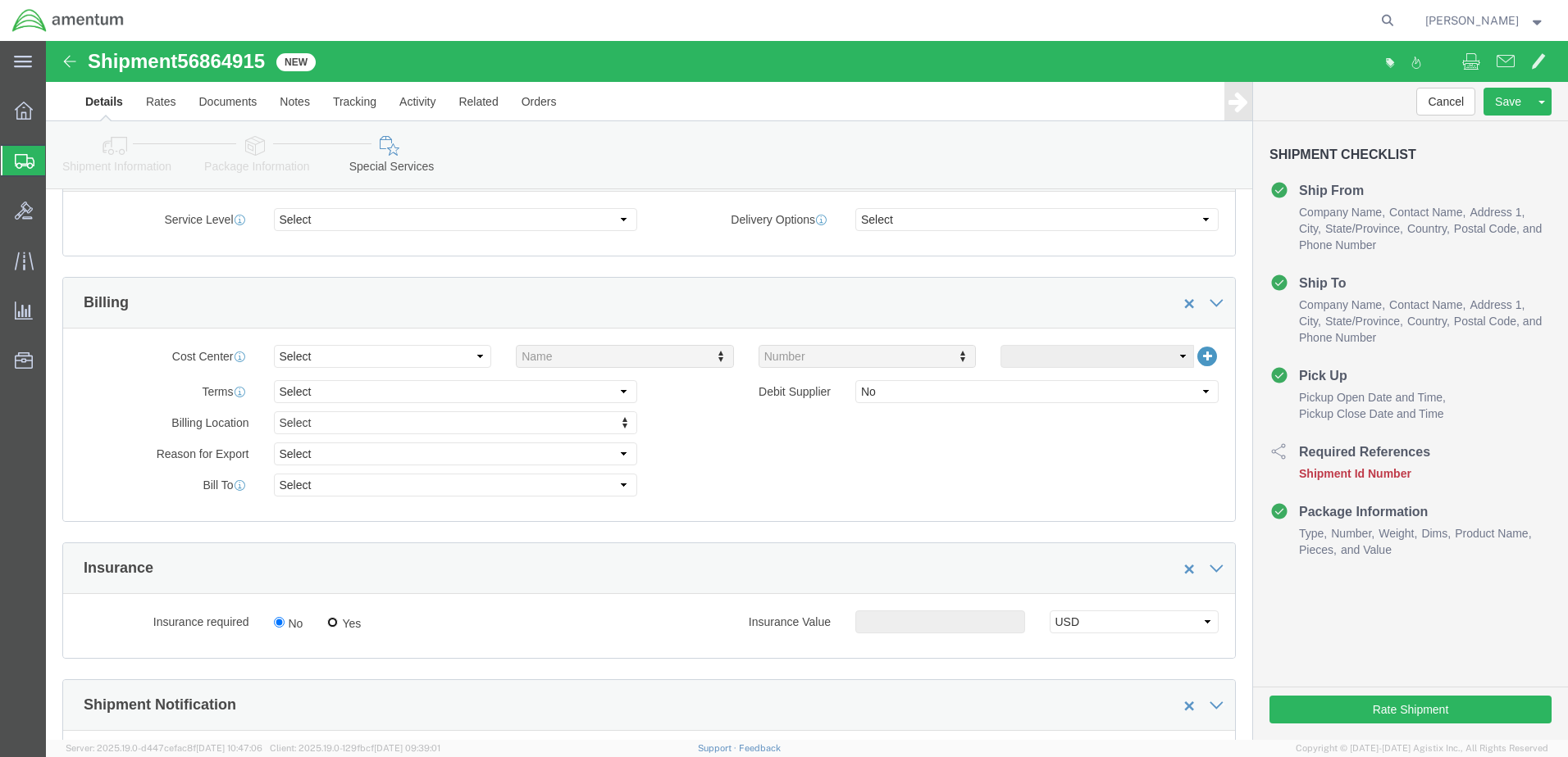
click input "Yes"
radio input "true"
click input "text"
type input "2000"
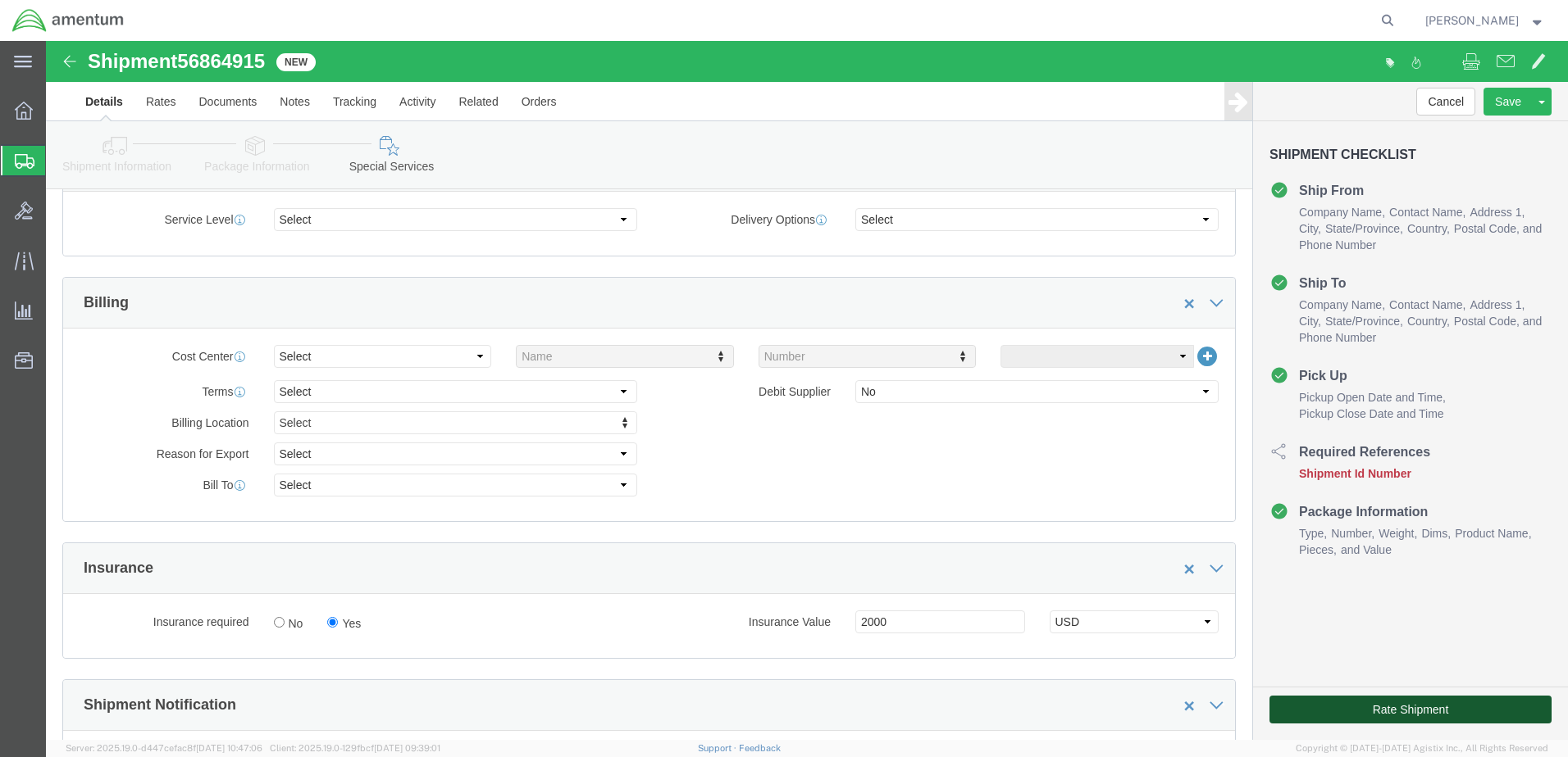
click button "Rate Shipment"
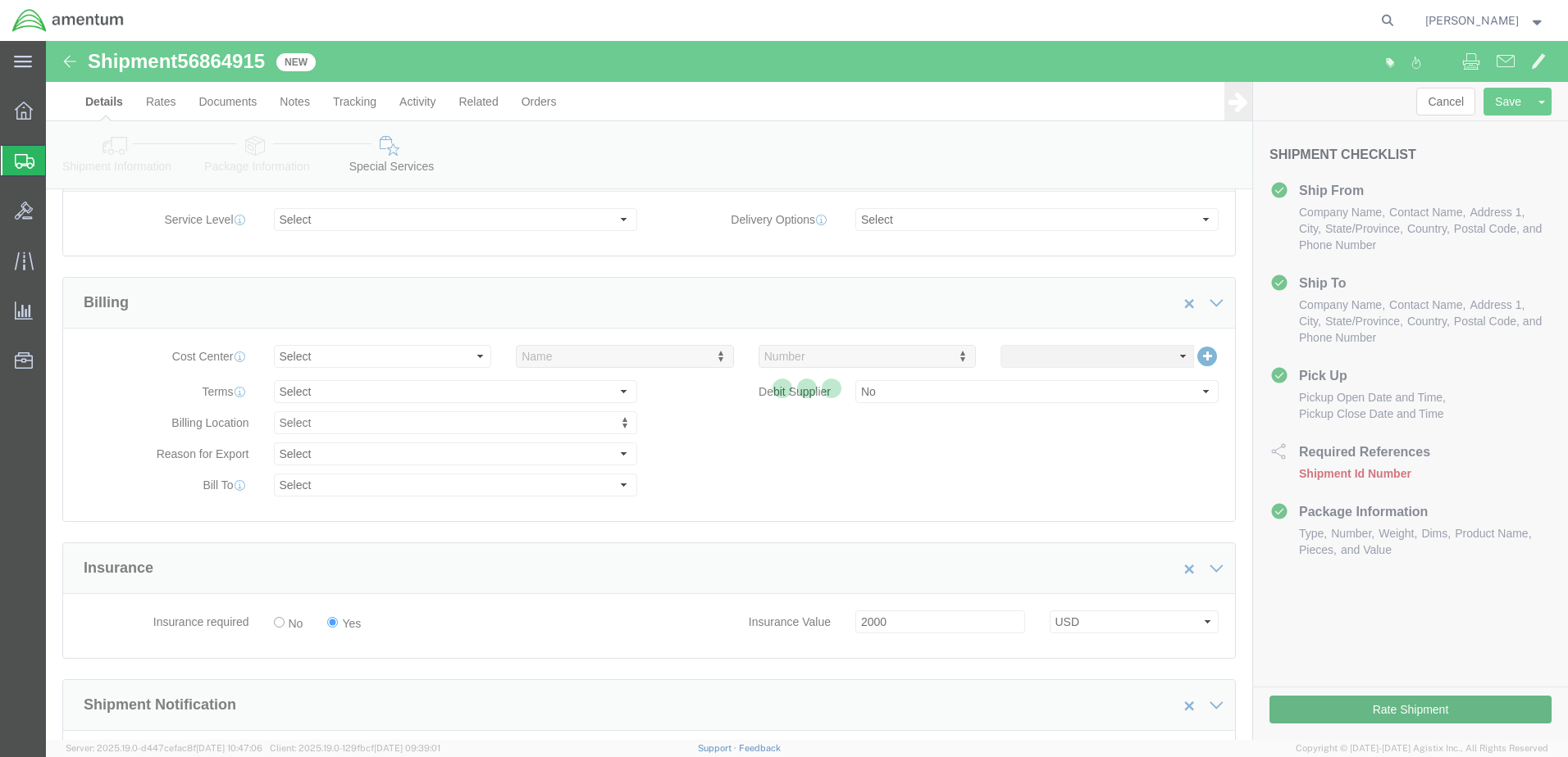
scroll to position [490, 0]
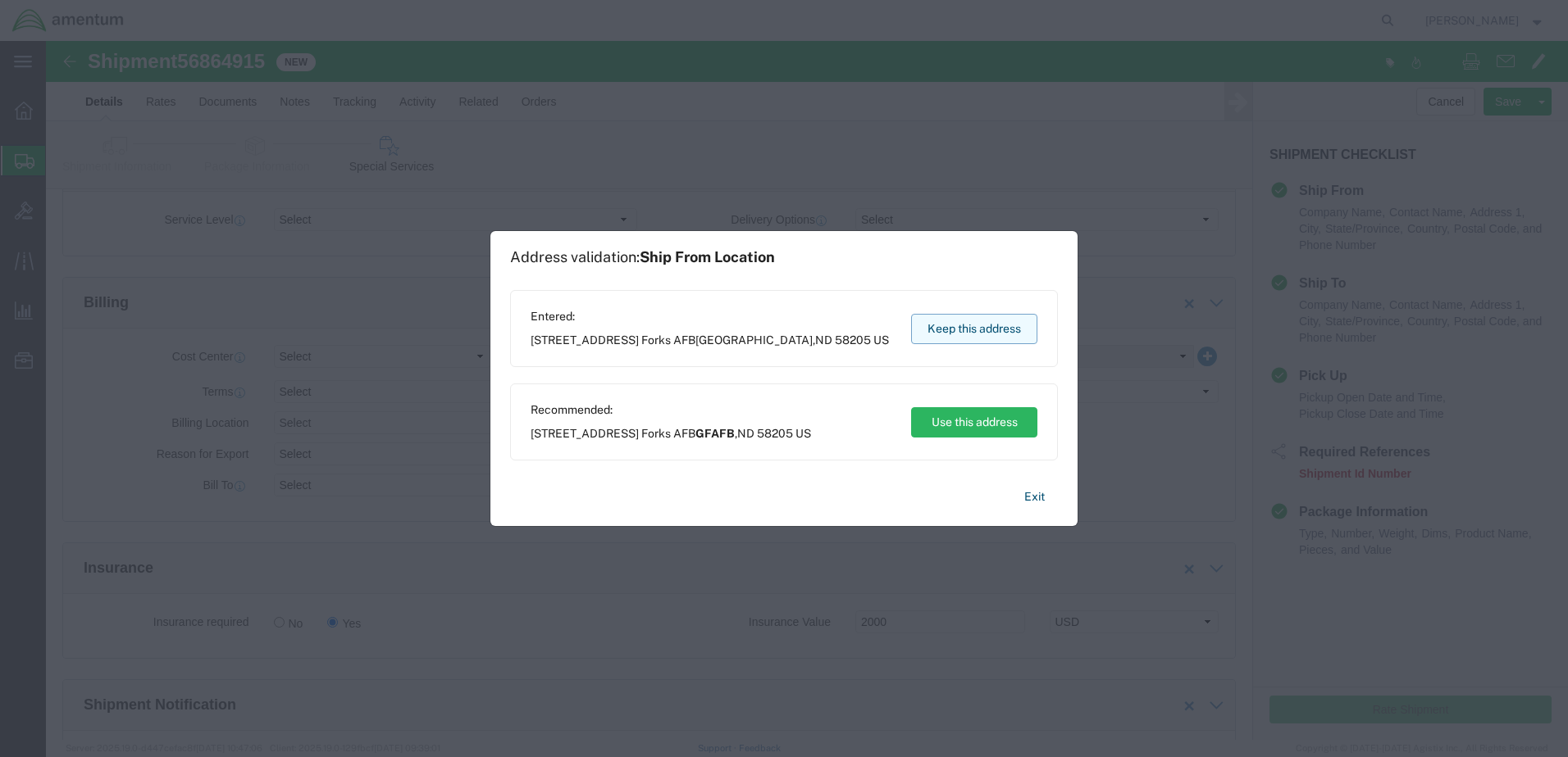
click at [969, 329] on button "Keep this address" at bounding box center [974, 329] width 126 height 31
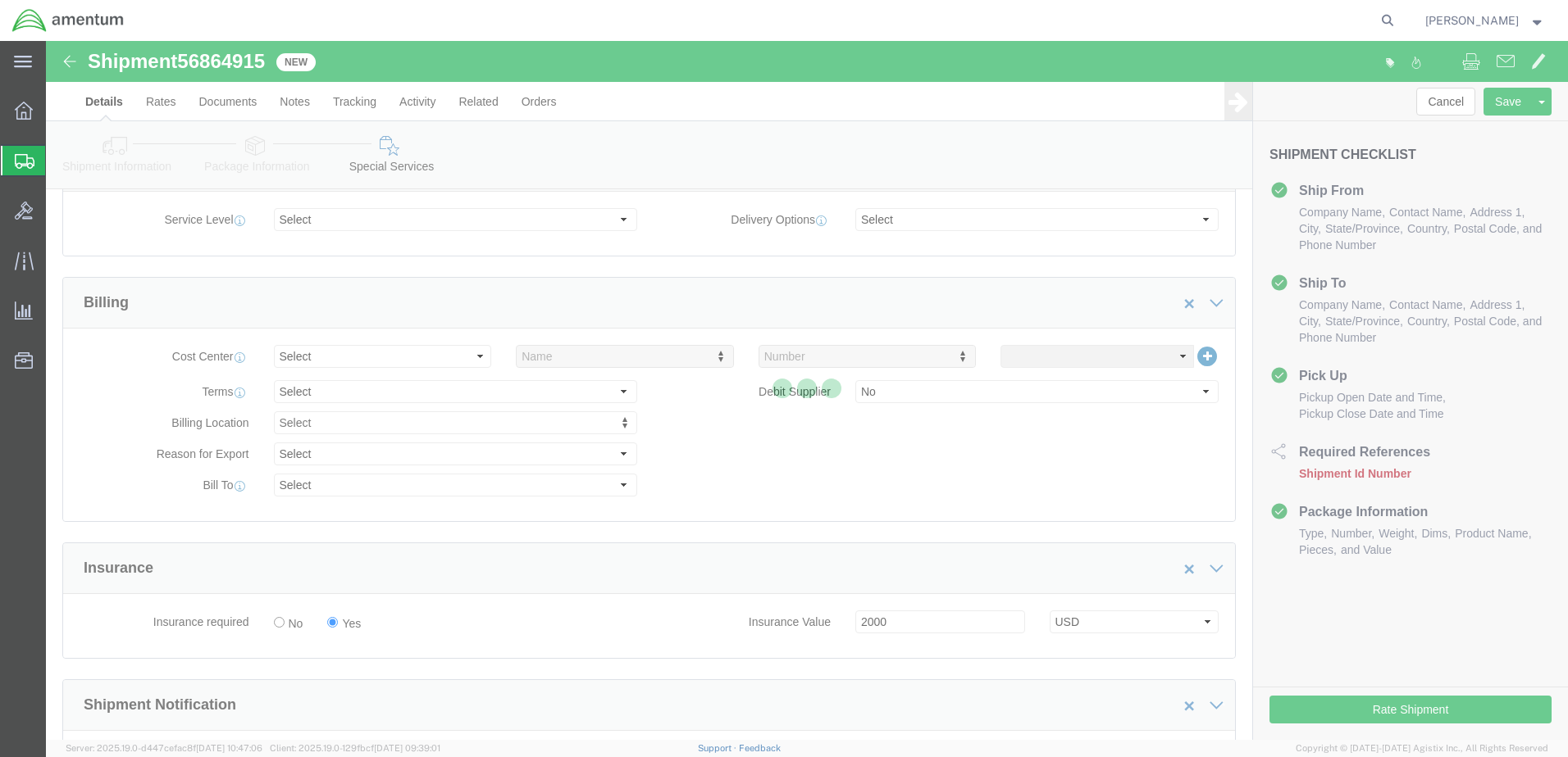
scroll to position [182, 0]
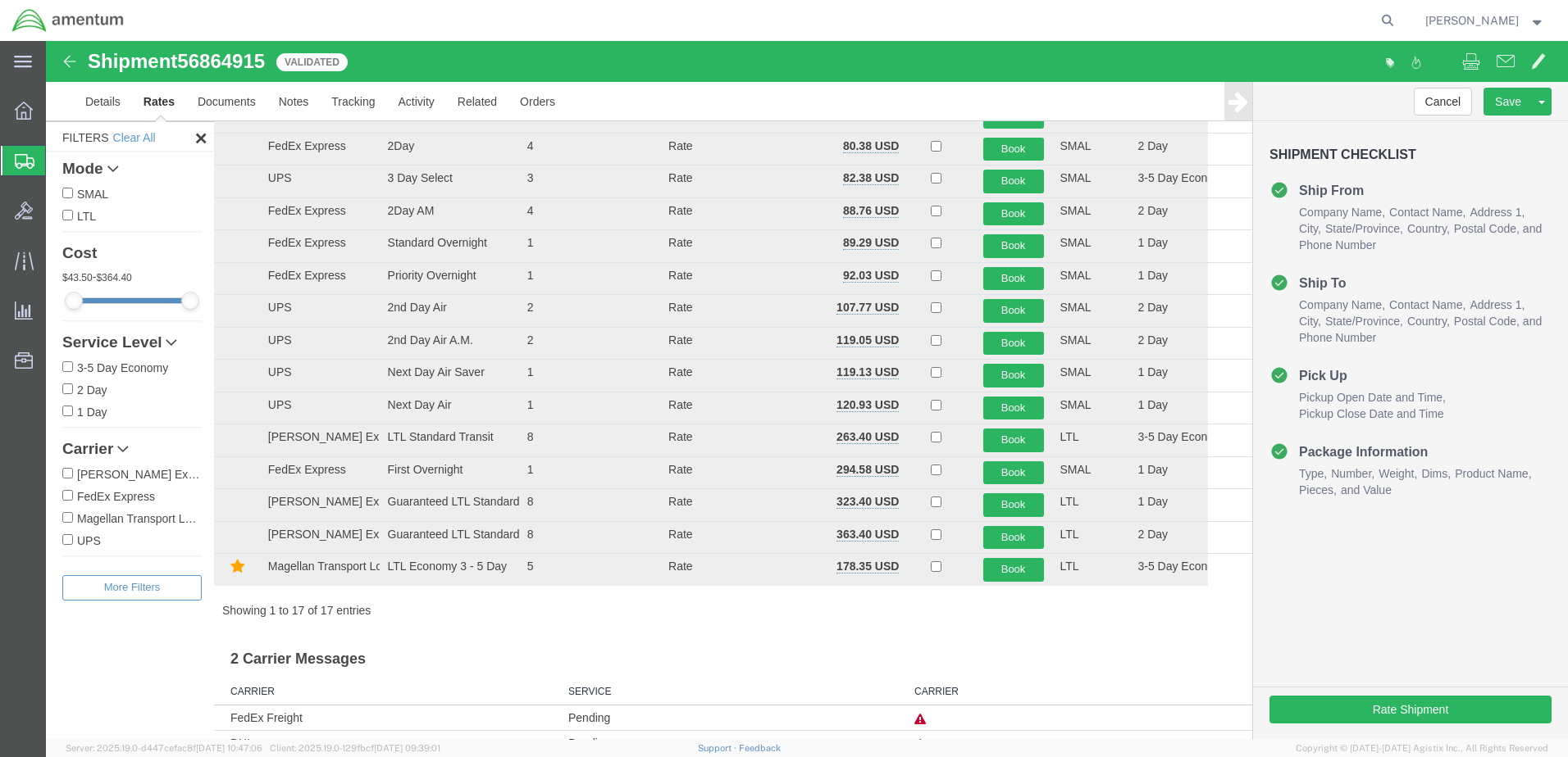
click at [66, 498] on input "FedEx Express" at bounding box center [67, 495] width 11 height 11
checkbox input "true"
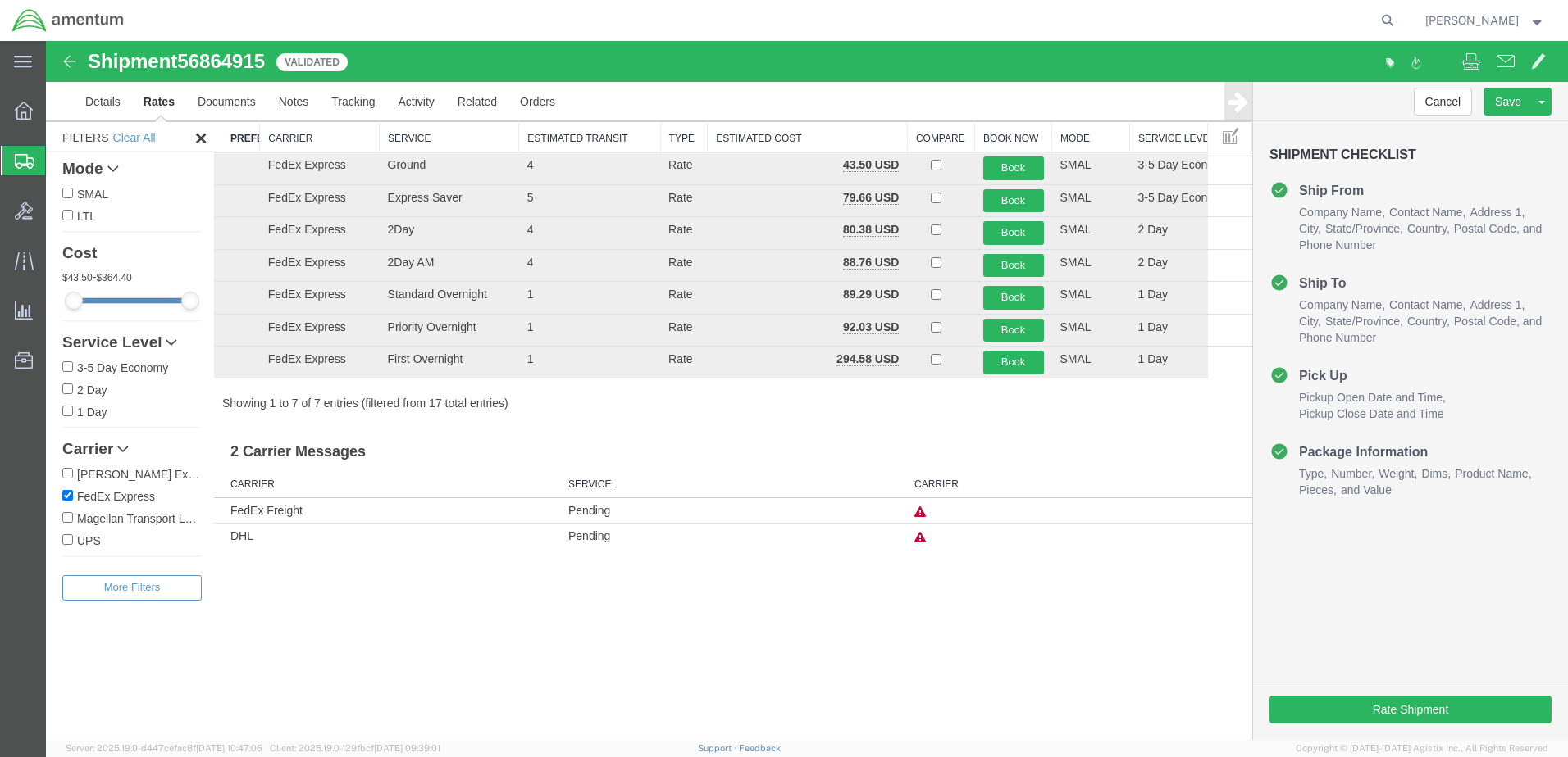
scroll to position [0, 0]
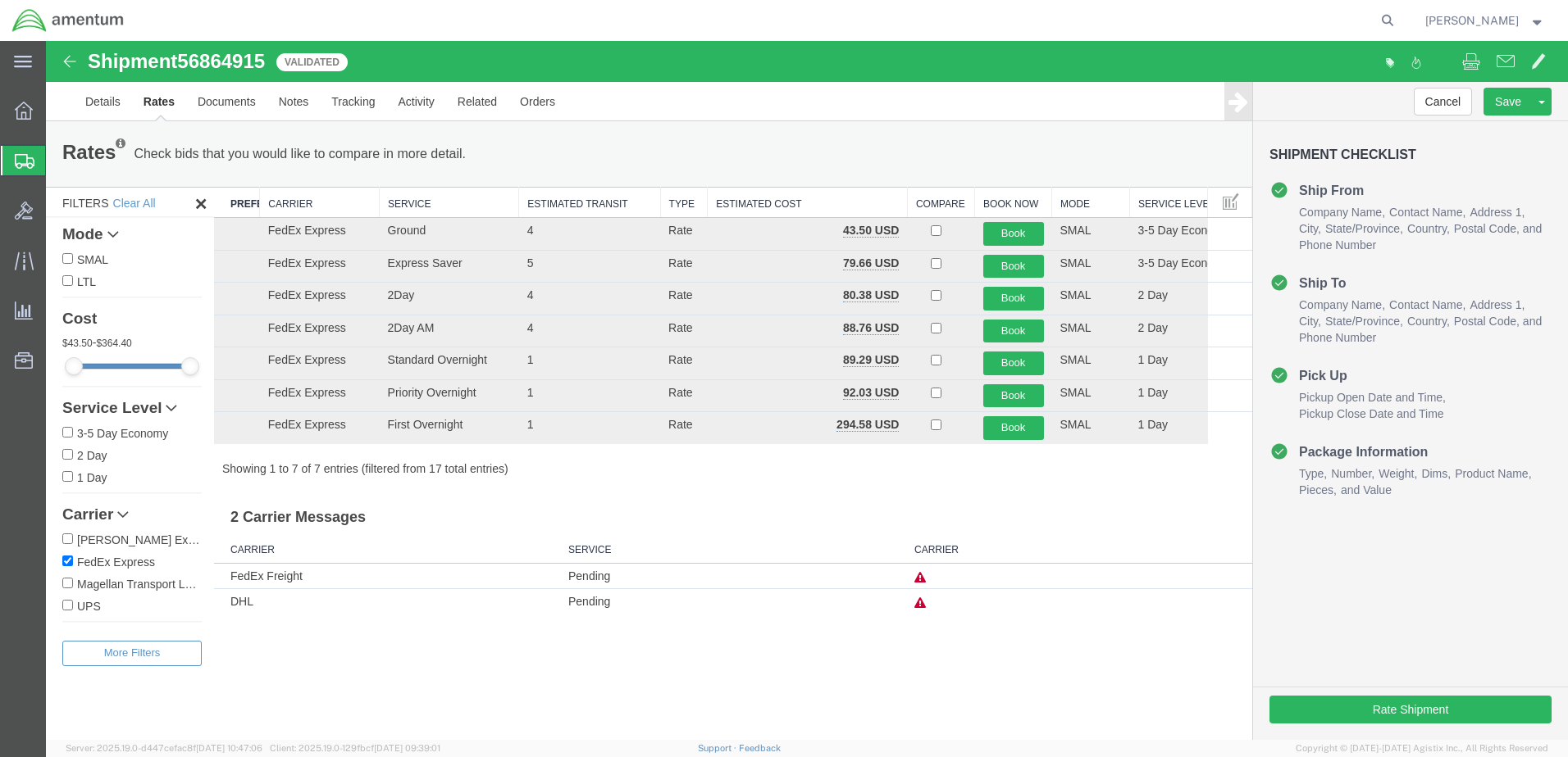
click at [68, 477] on input "1 Day" at bounding box center [67, 476] width 11 height 11
checkbox input "true"
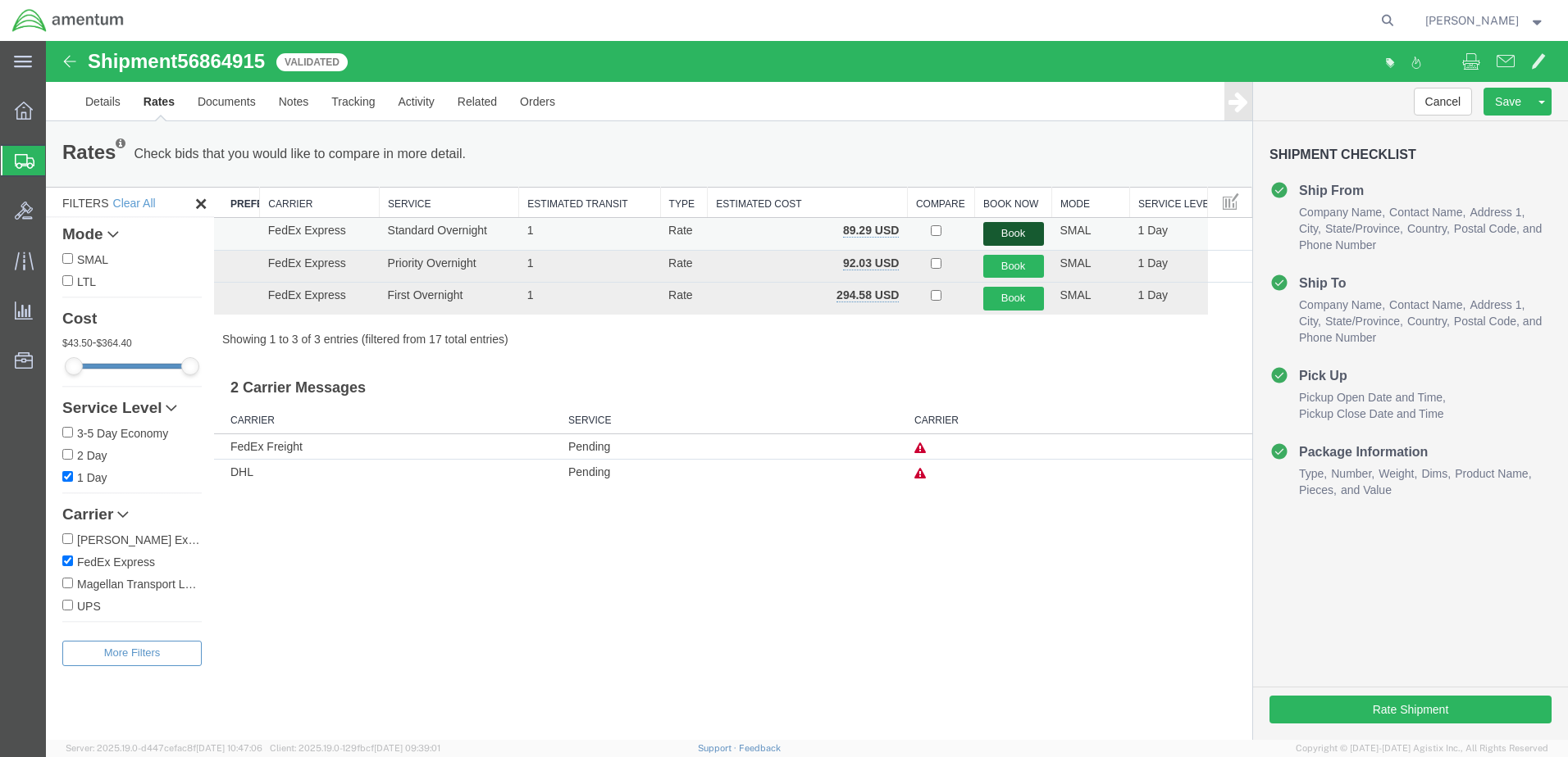
click at [1006, 239] on button "Book" at bounding box center [1013, 233] width 60 height 24
